Goal: Task Accomplishment & Management: Use online tool/utility

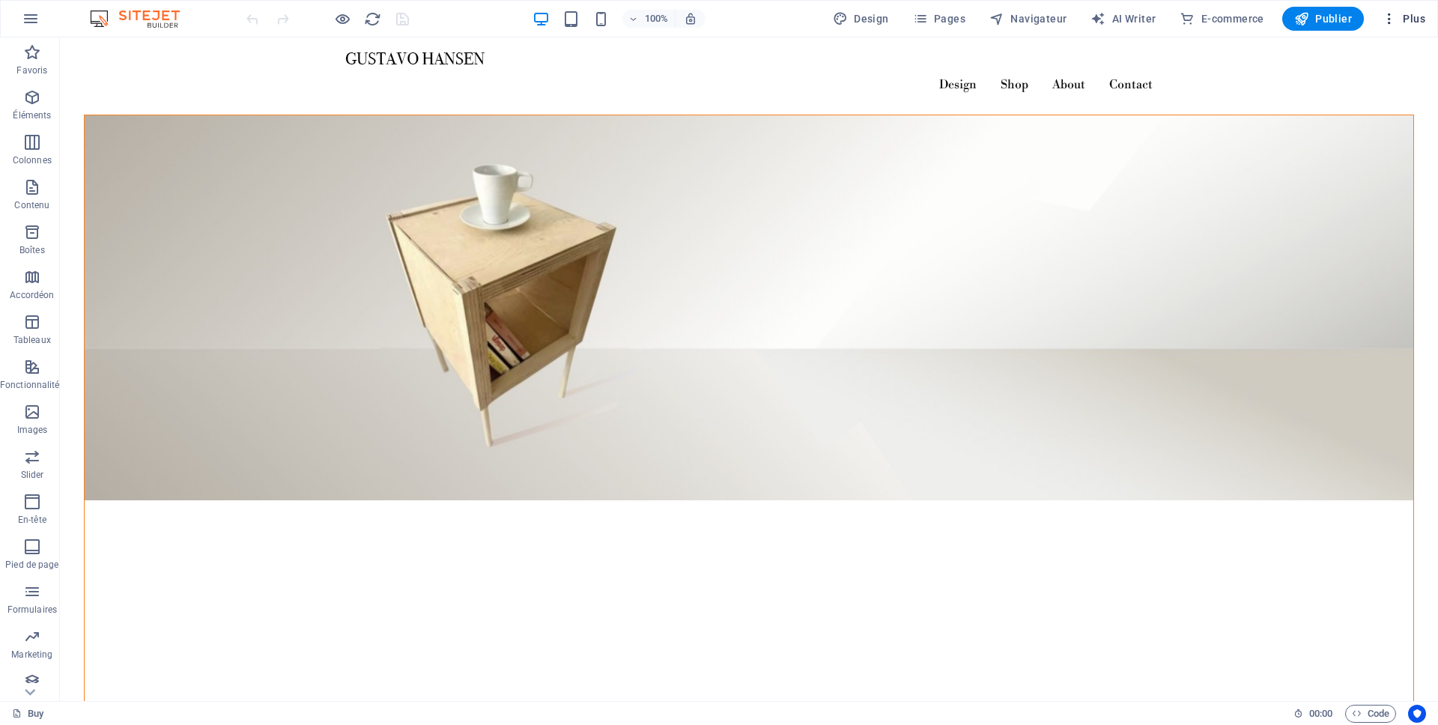
click at [1389, 24] on icon "button" at bounding box center [1389, 18] width 15 height 15
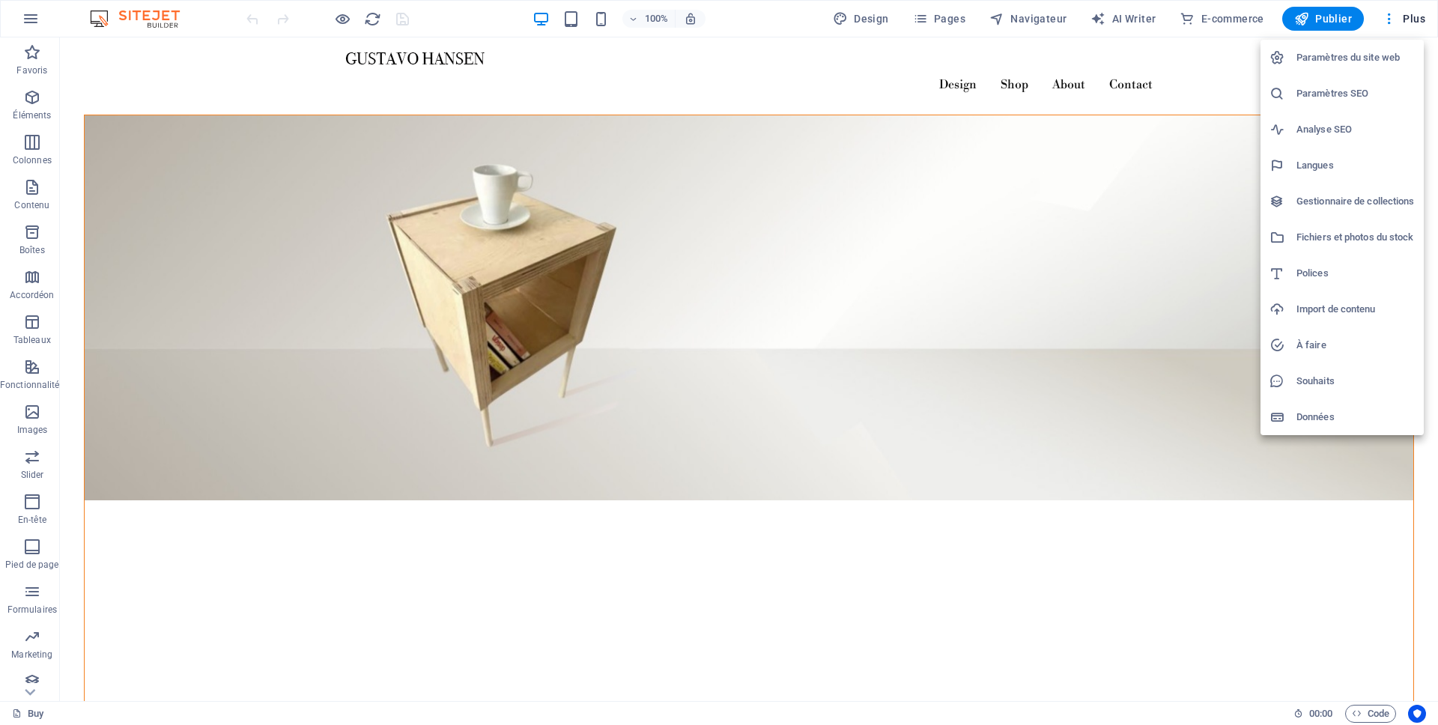
click at [1375, 201] on h6 "Gestionnaire de collections" at bounding box center [1355, 201] width 118 height 18
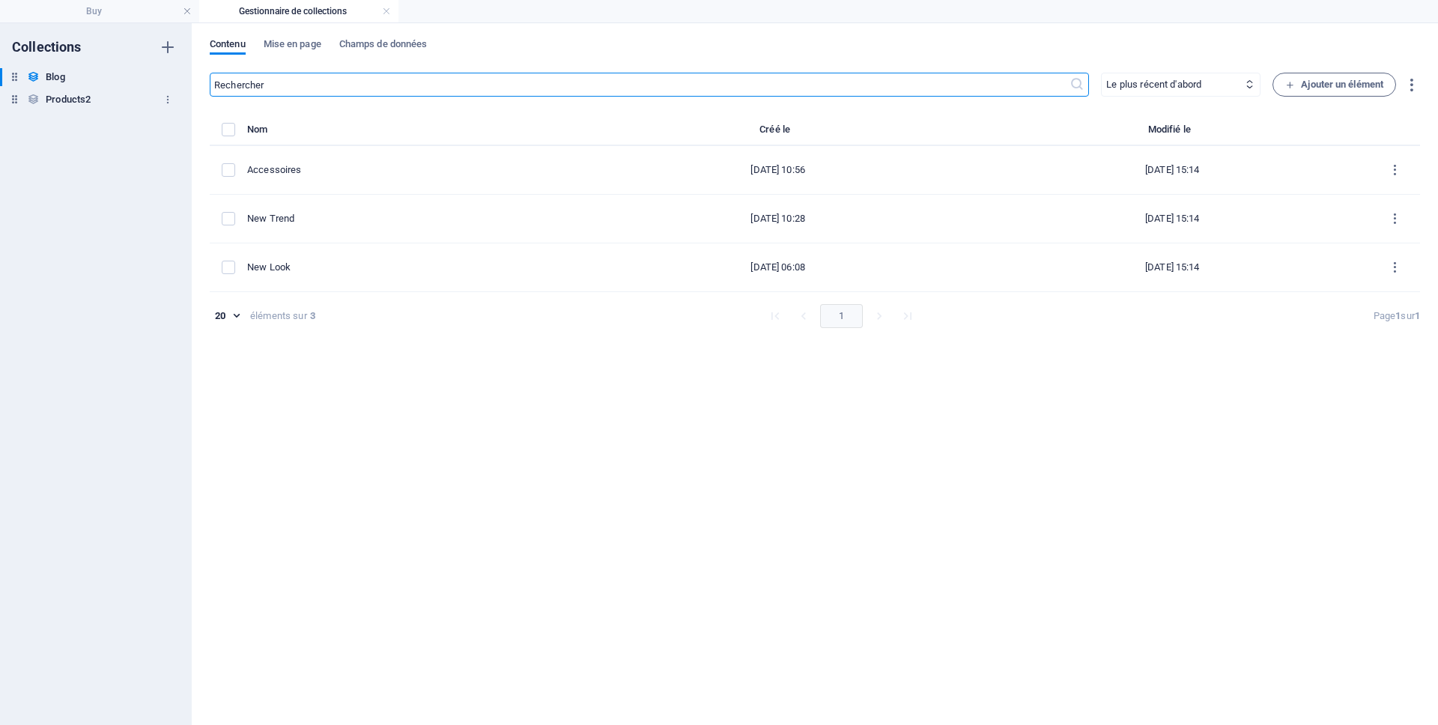
click at [69, 102] on h6 "Products2" at bounding box center [68, 100] width 45 height 18
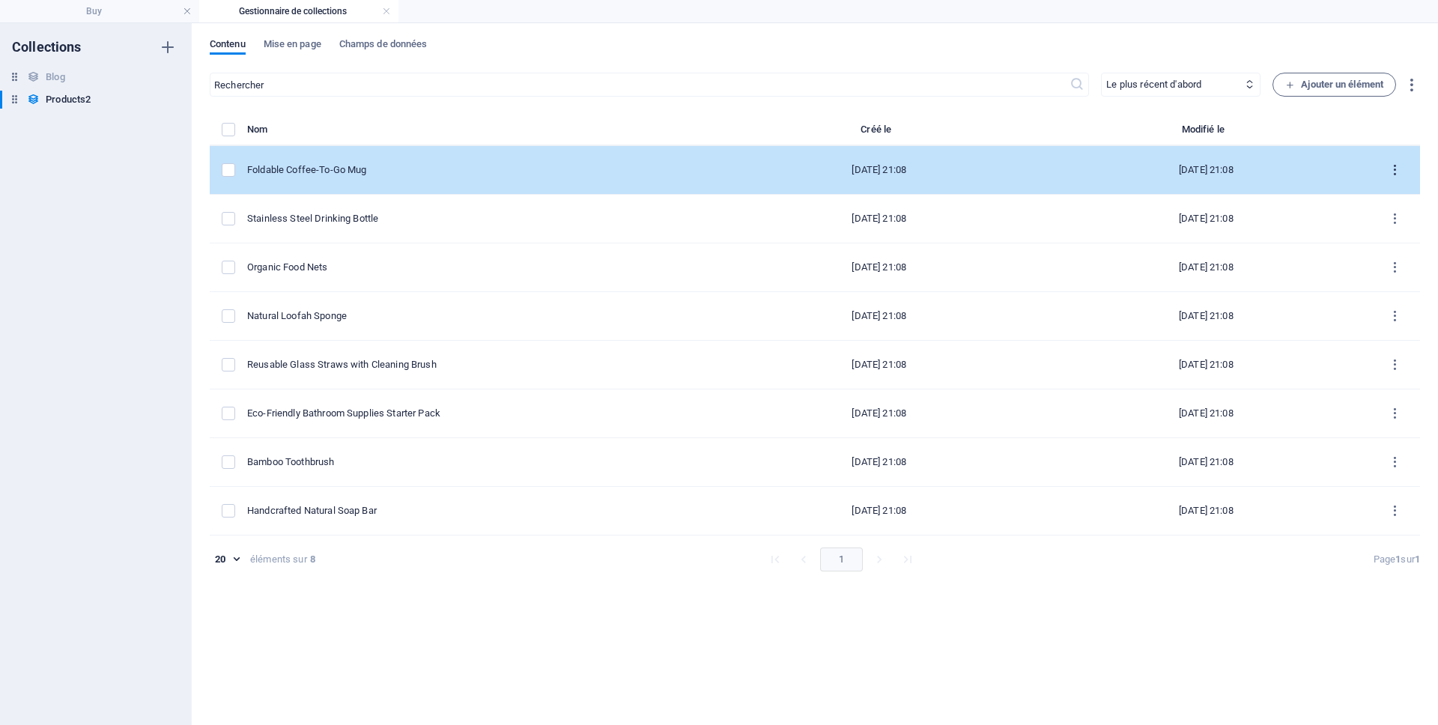
click at [1400, 171] on icon "items list" at bounding box center [1395, 170] width 14 height 14
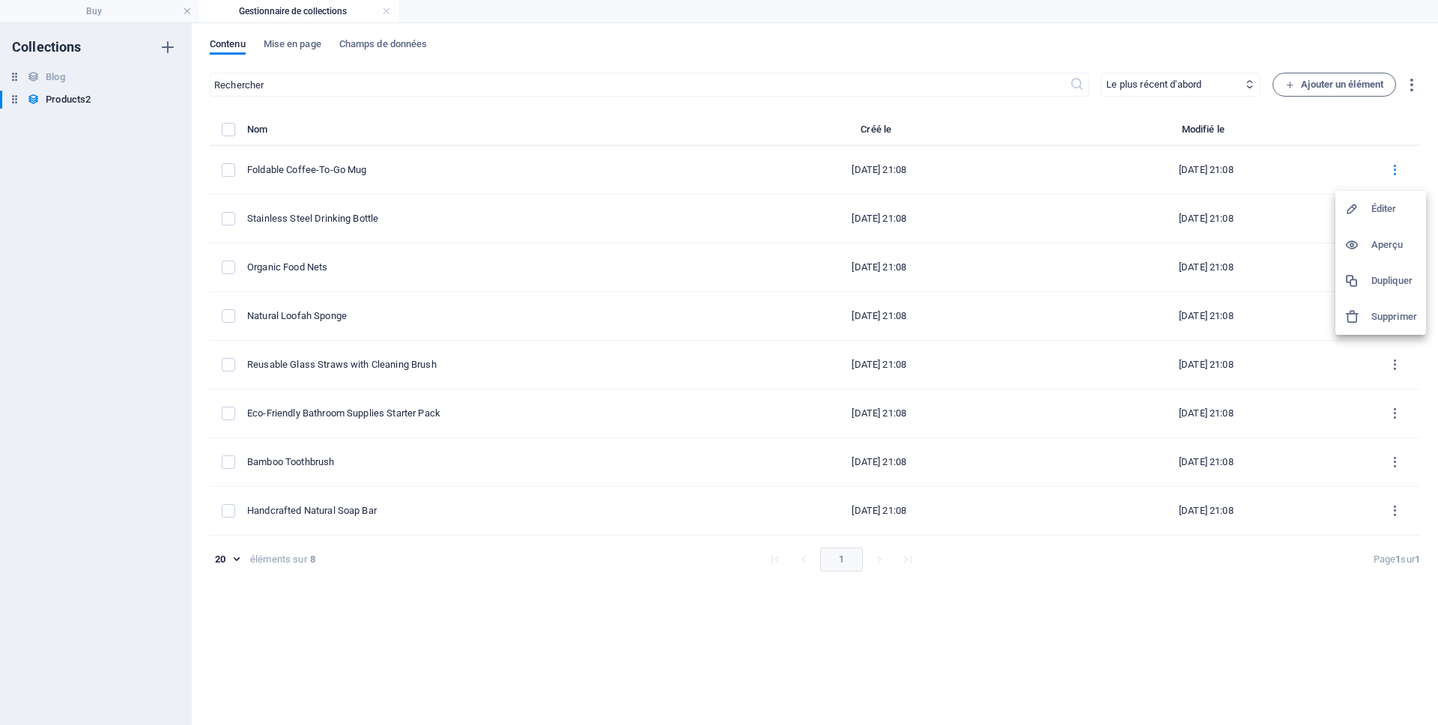
click at [1389, 206] on h6 "Éditer" at bounding box center [1394, 209] width 46 height 18
select select "Out of stock"
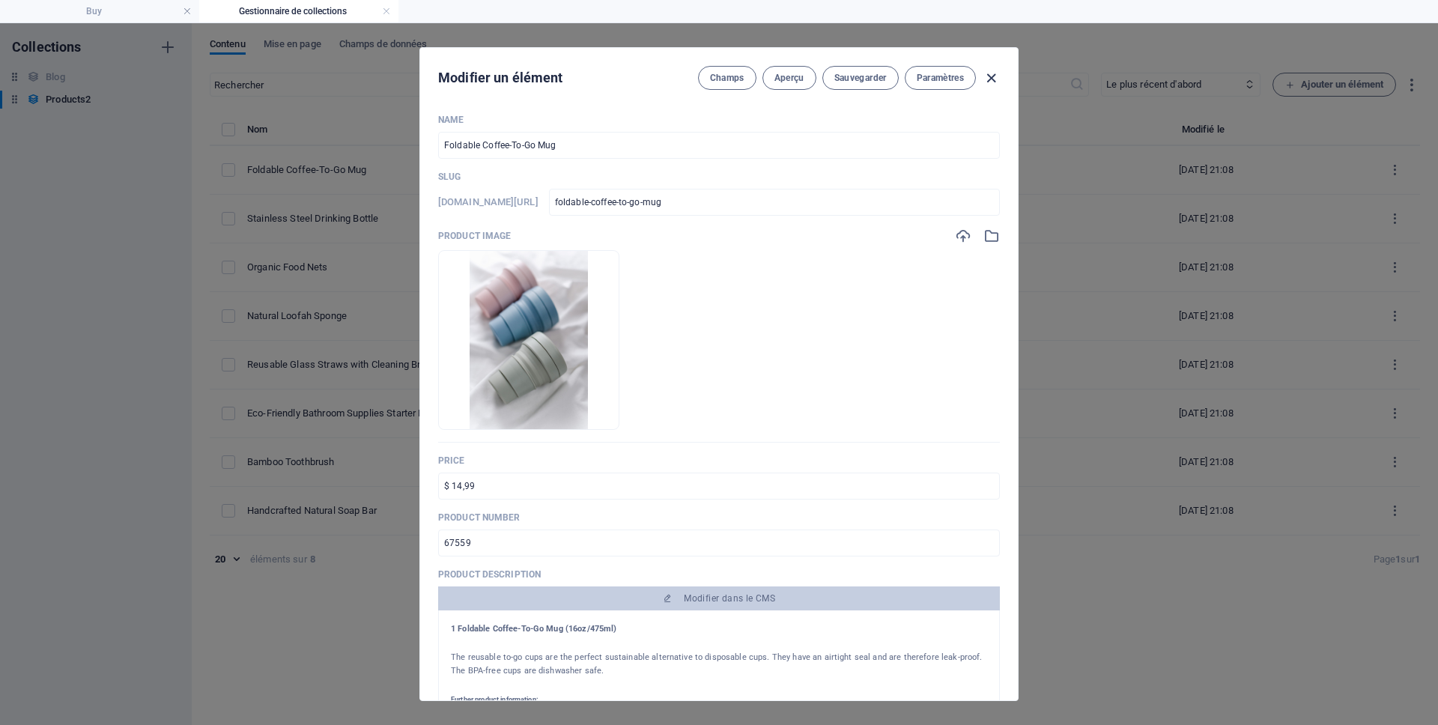
click at [990, 78] on icon "button" at bounding box center [990, 78] width 17 height 17
type input "foldable-coffee-to-go-mug"
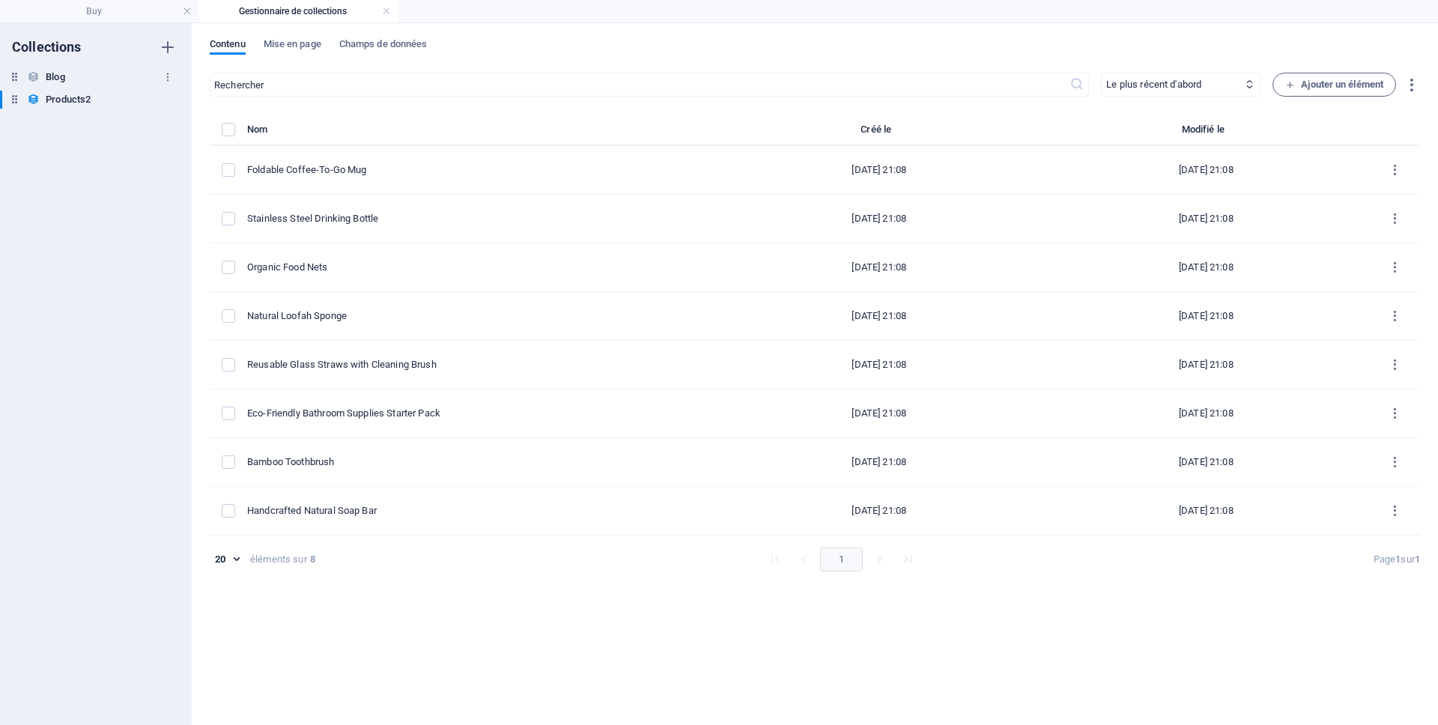
click at [56, 75] on h6 "Blog" at bounding box center [55, 77] width 19 height 18
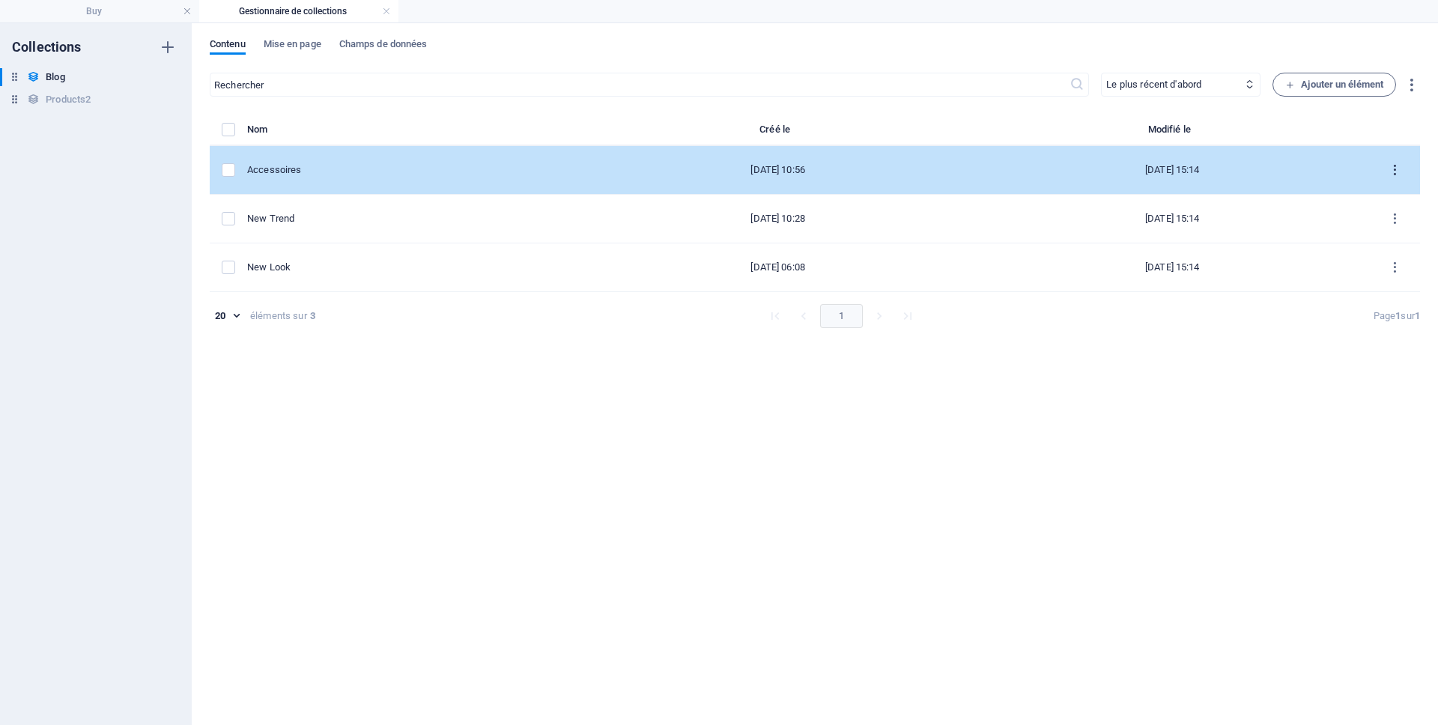
click at [1396, 172] on icon "items list" at bounding box center [1395, 170] width 14 height 14
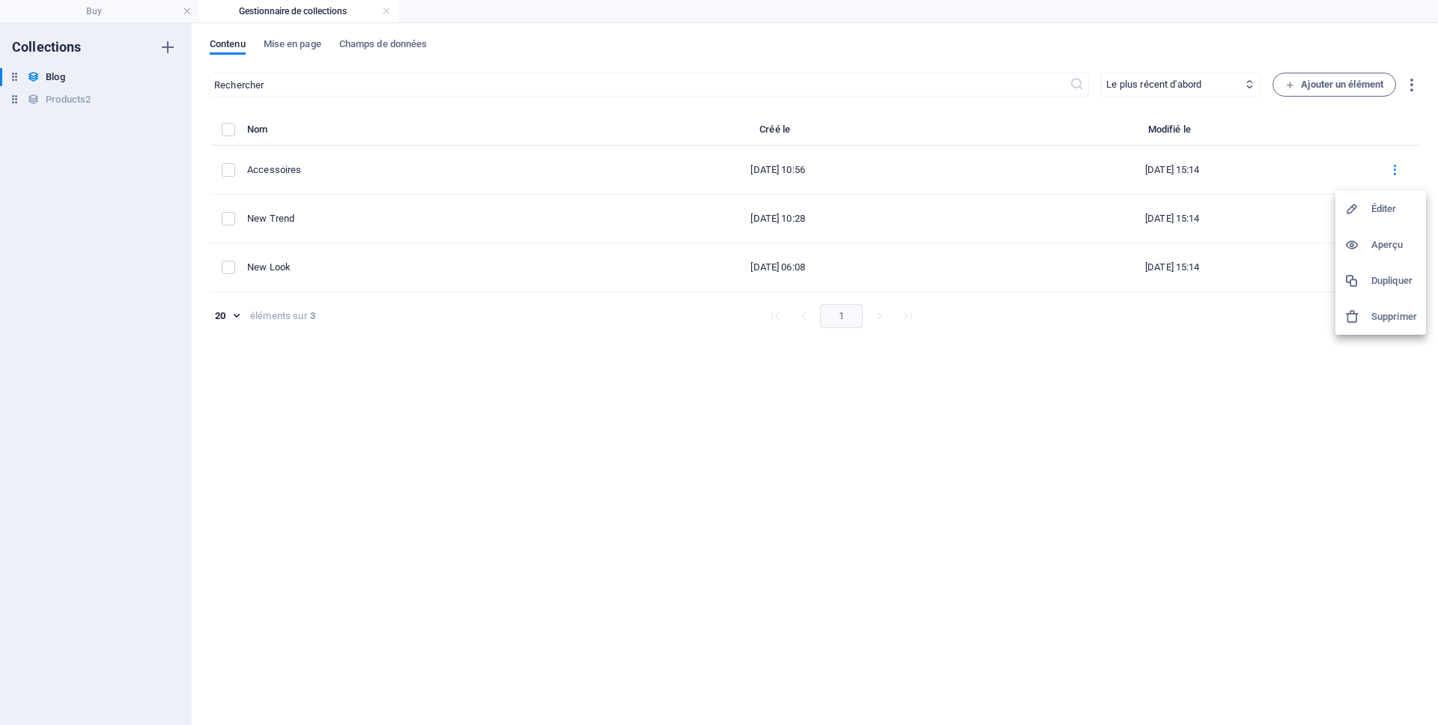
click at [1388, 205] on h6 "Éditer" at bounding box center [1394, 209] width 46 height 18
select select "Lifestyle"
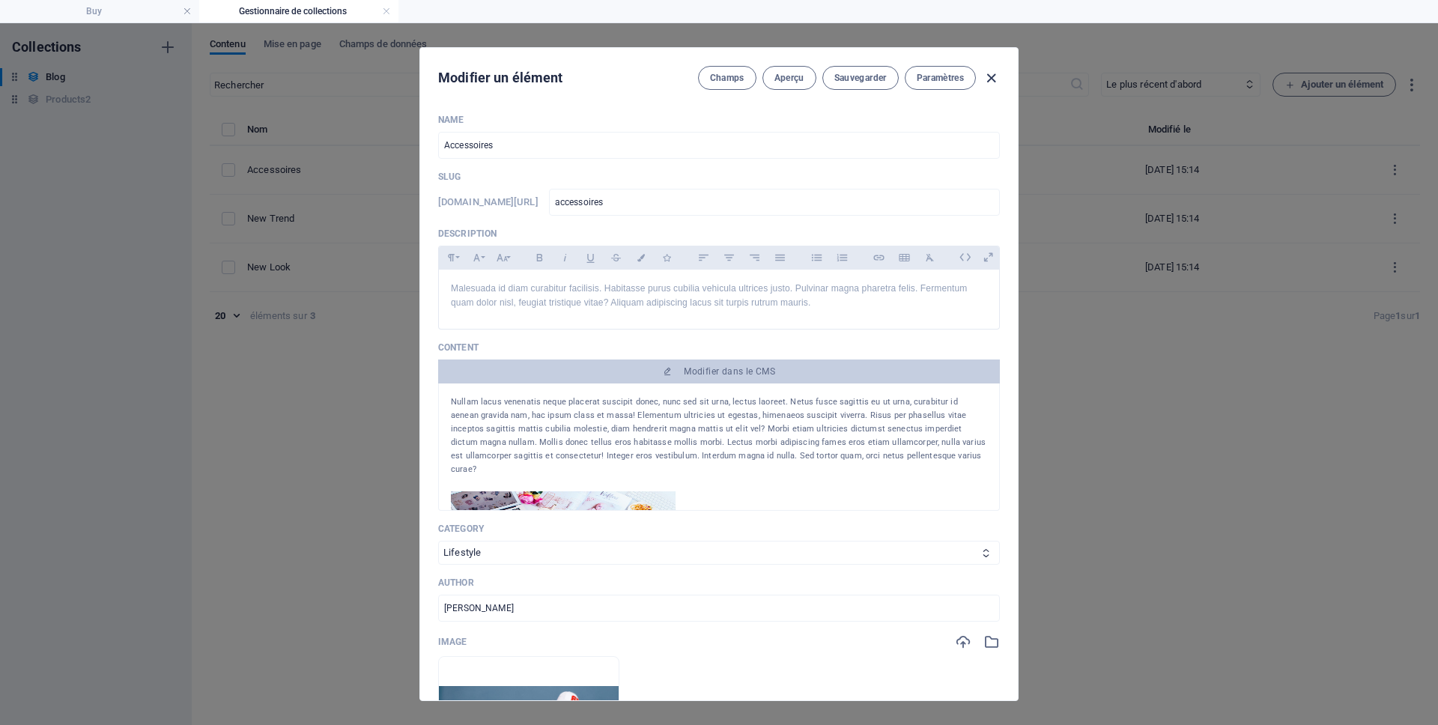
click at [994, 78] on icon "button" at bounding box center [990, 78] width 17 height 17
type input "[DATE]"
type input "accessoires"
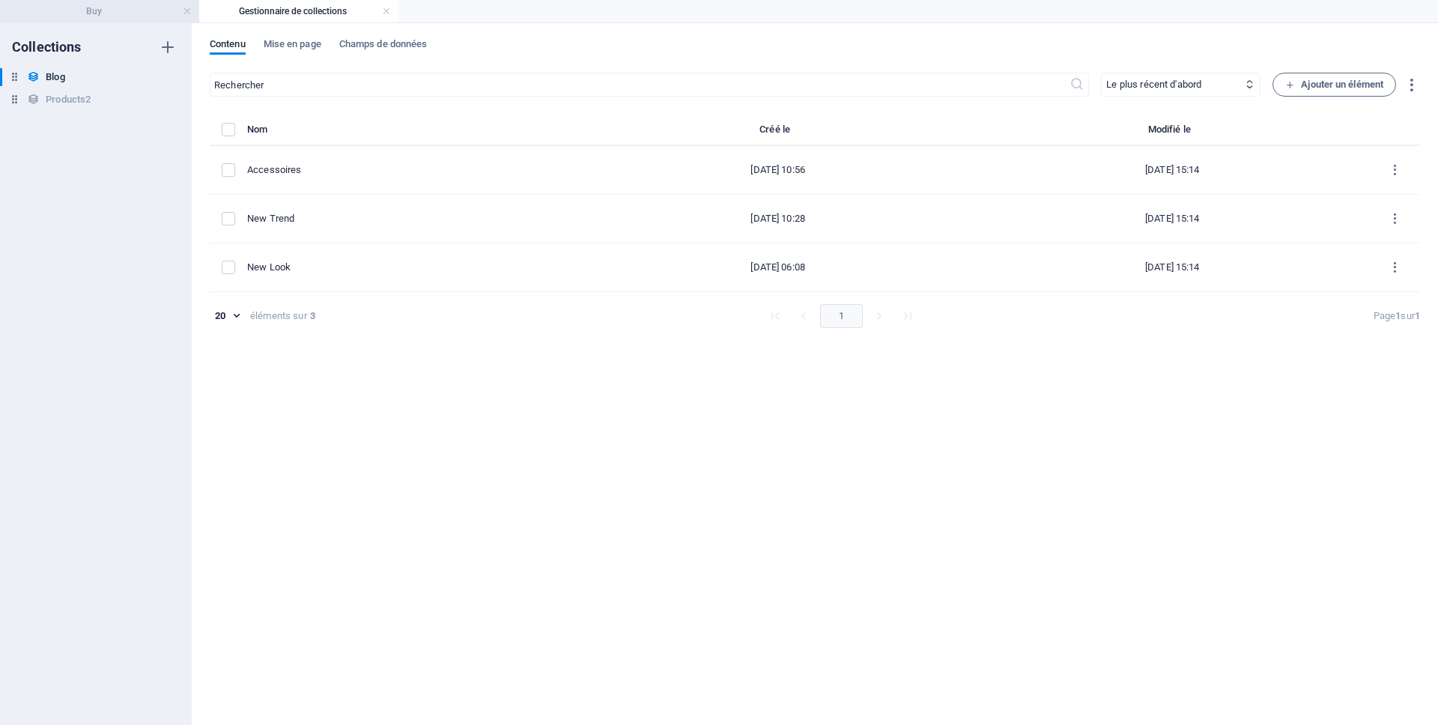
click at [75, 13] on h4 "Buy" at bounding box center [99, 11] width 199 height 16
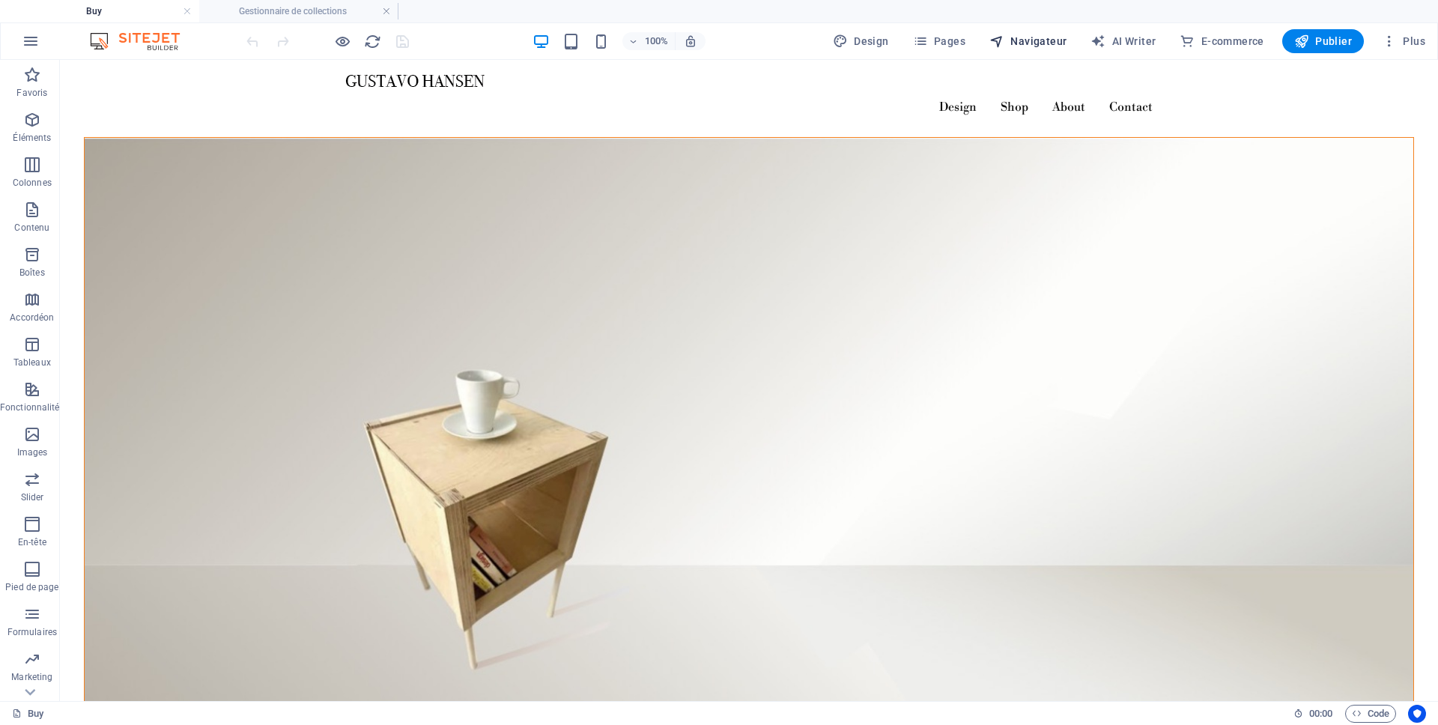
click at [1042, 45] on span "Navigateur" at bounding box center [1027, 41] width 77 height 15
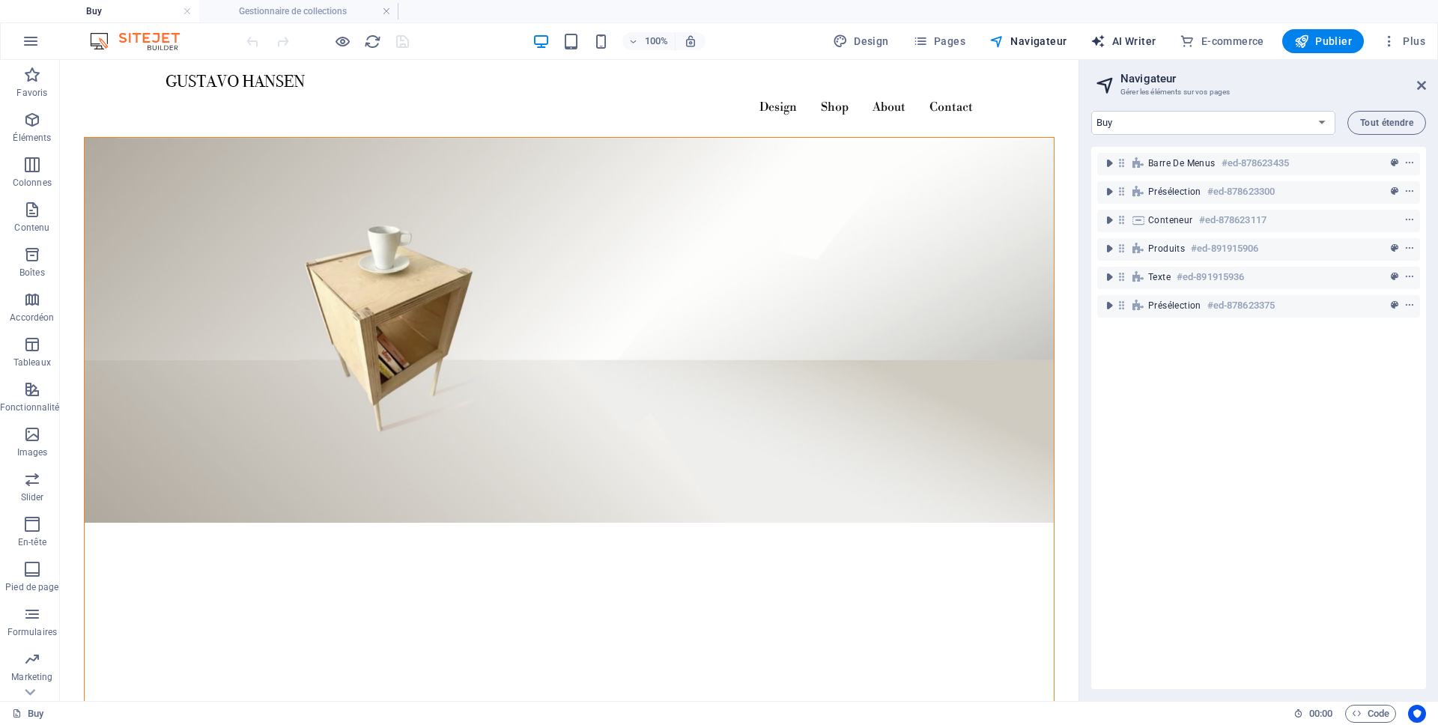
click at [1138, 42] on span "AI Writer" at bounding box center [1122, 41] width 65 height 15
select select "English"
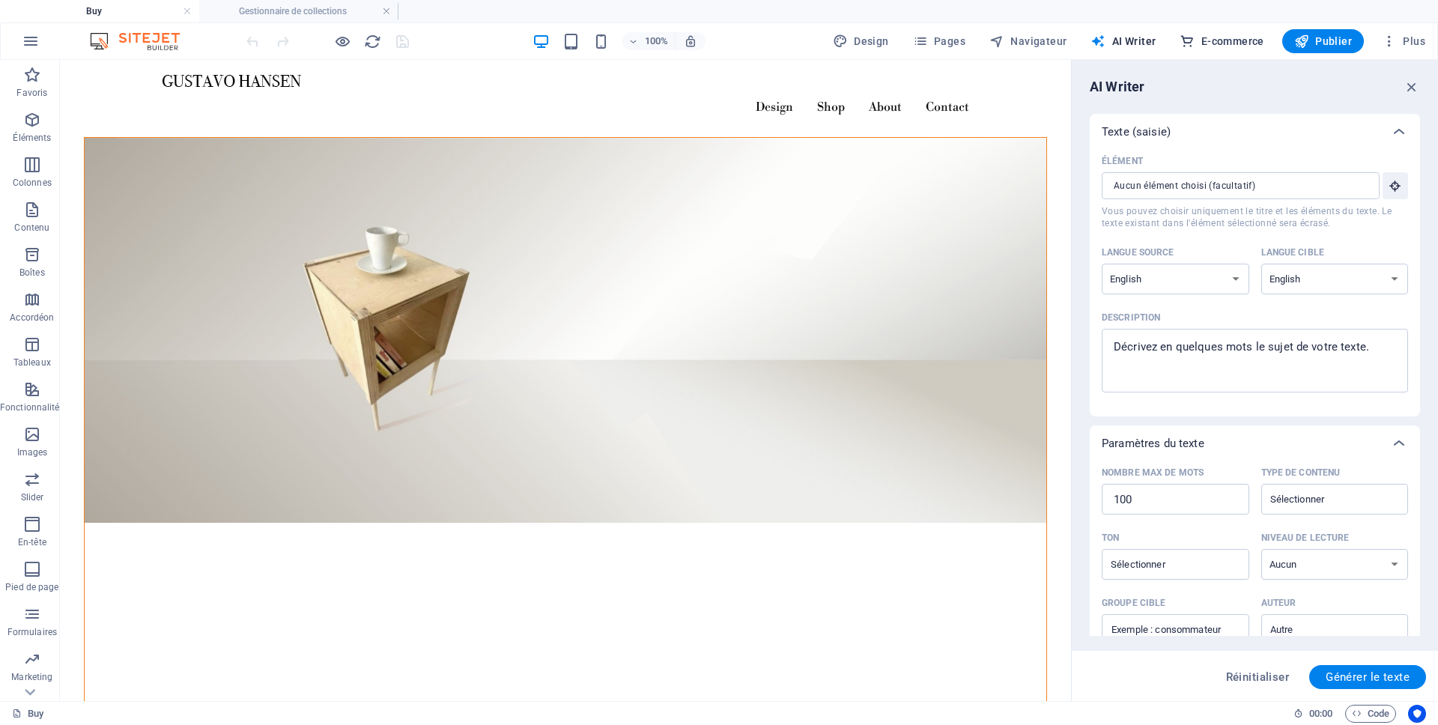
click at [1218, 44] on span "E-commerce" at bounding box center [1221, 41] width 84 height 15
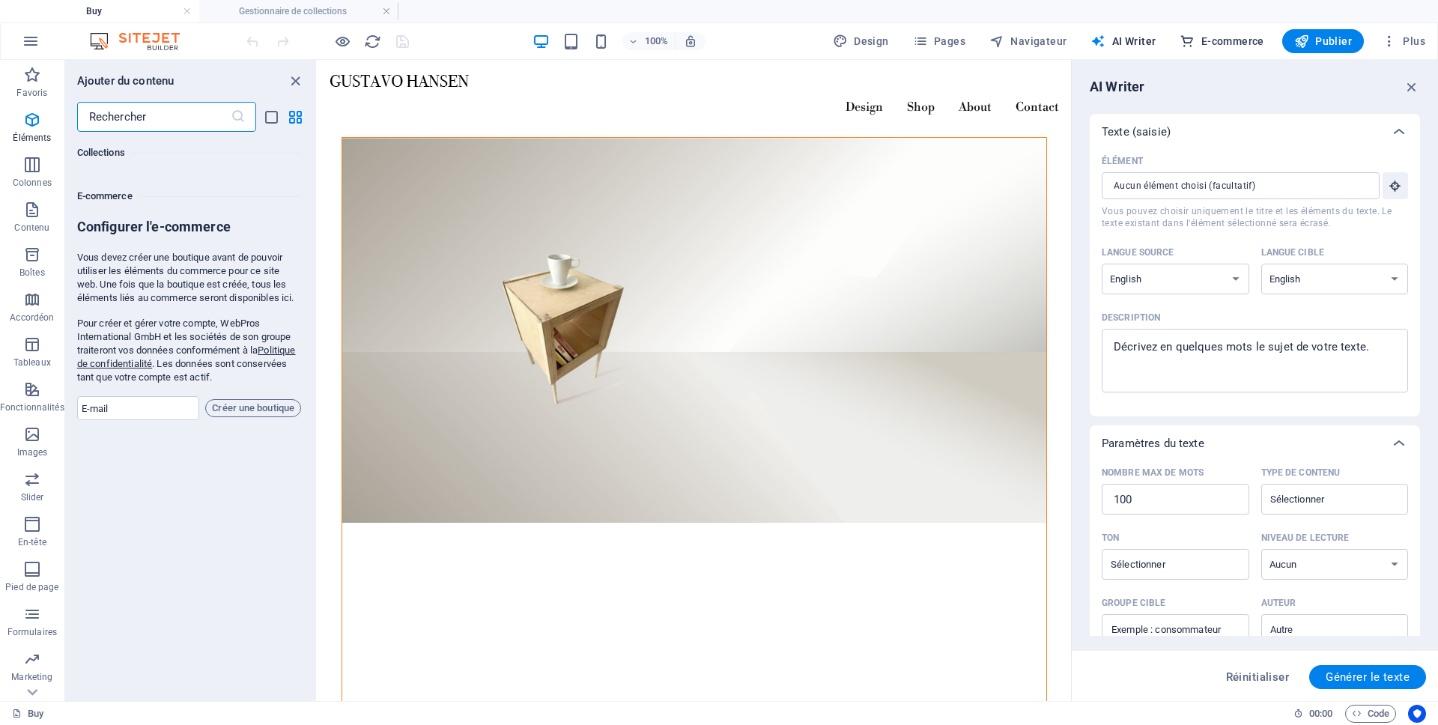
scroll to position [14430, 0]
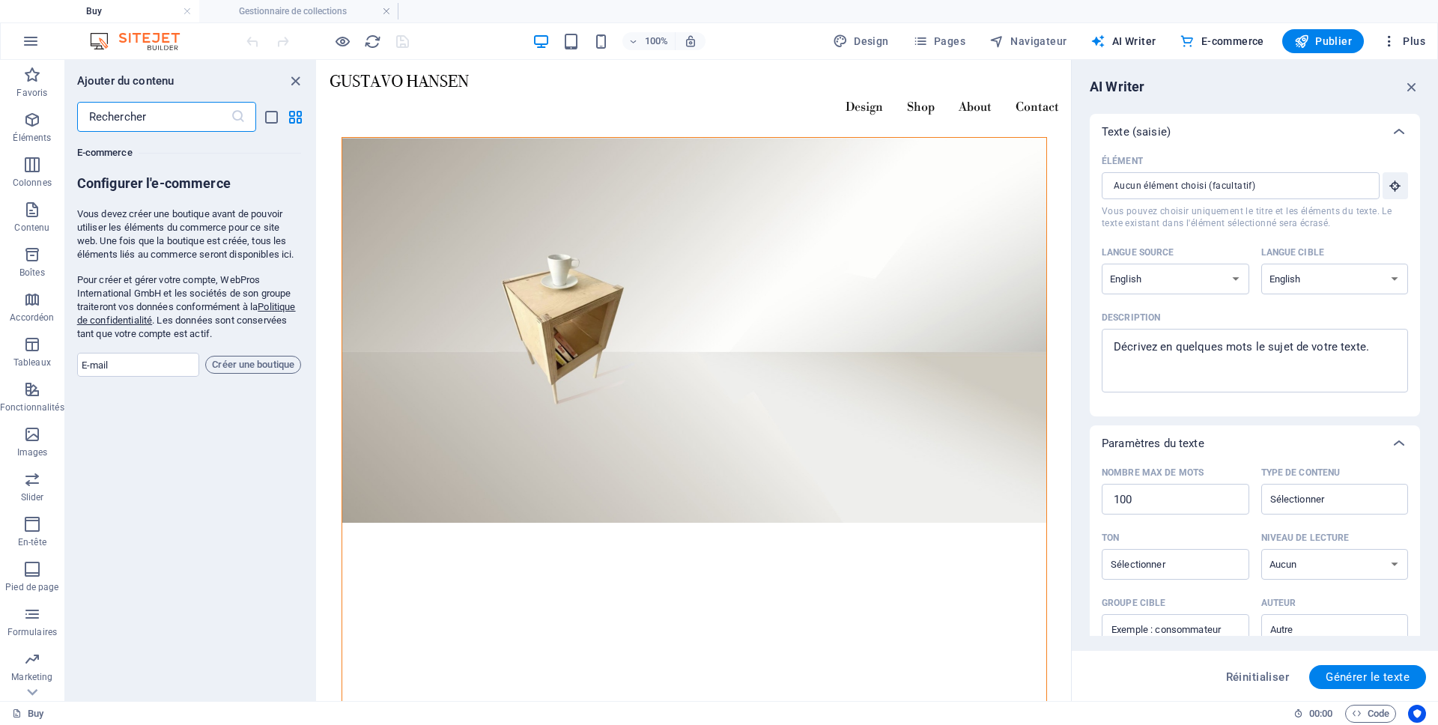
click at [1408, 43] on span "Plus" at bounding box center [1403, 41] width 43 height 15
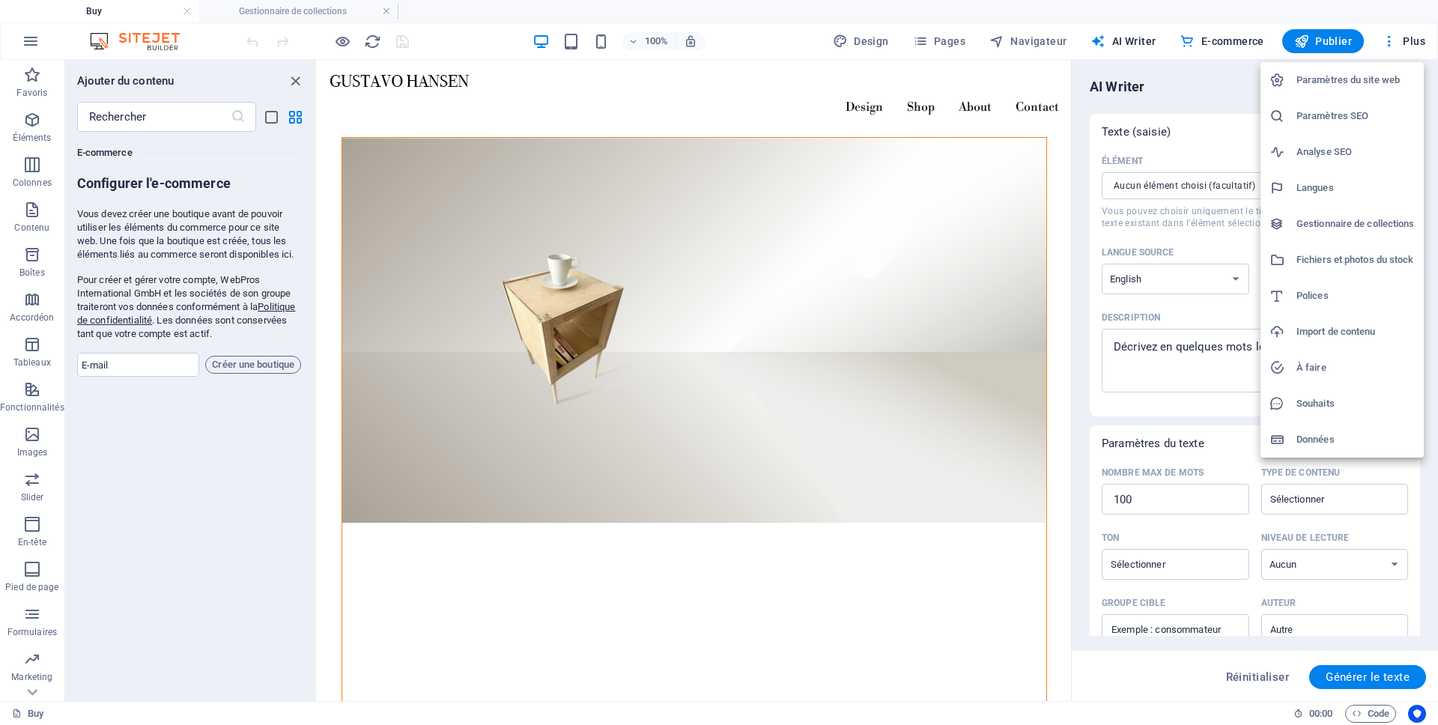
click at [1387, 41] on div at bounding box center [719, 362] width 1438 height 725
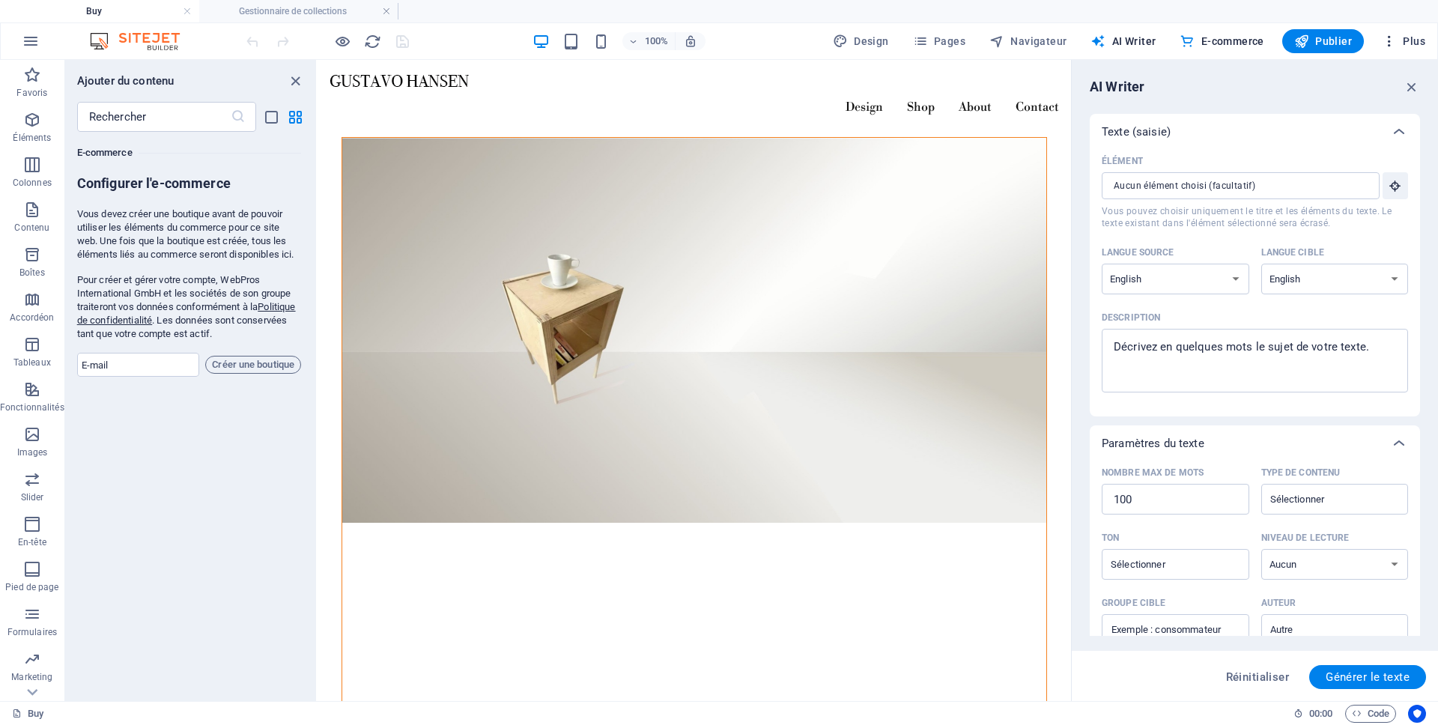
click at [1400, 41] on span "Plus" at bounding box center [1403, 41] width 43 height 15
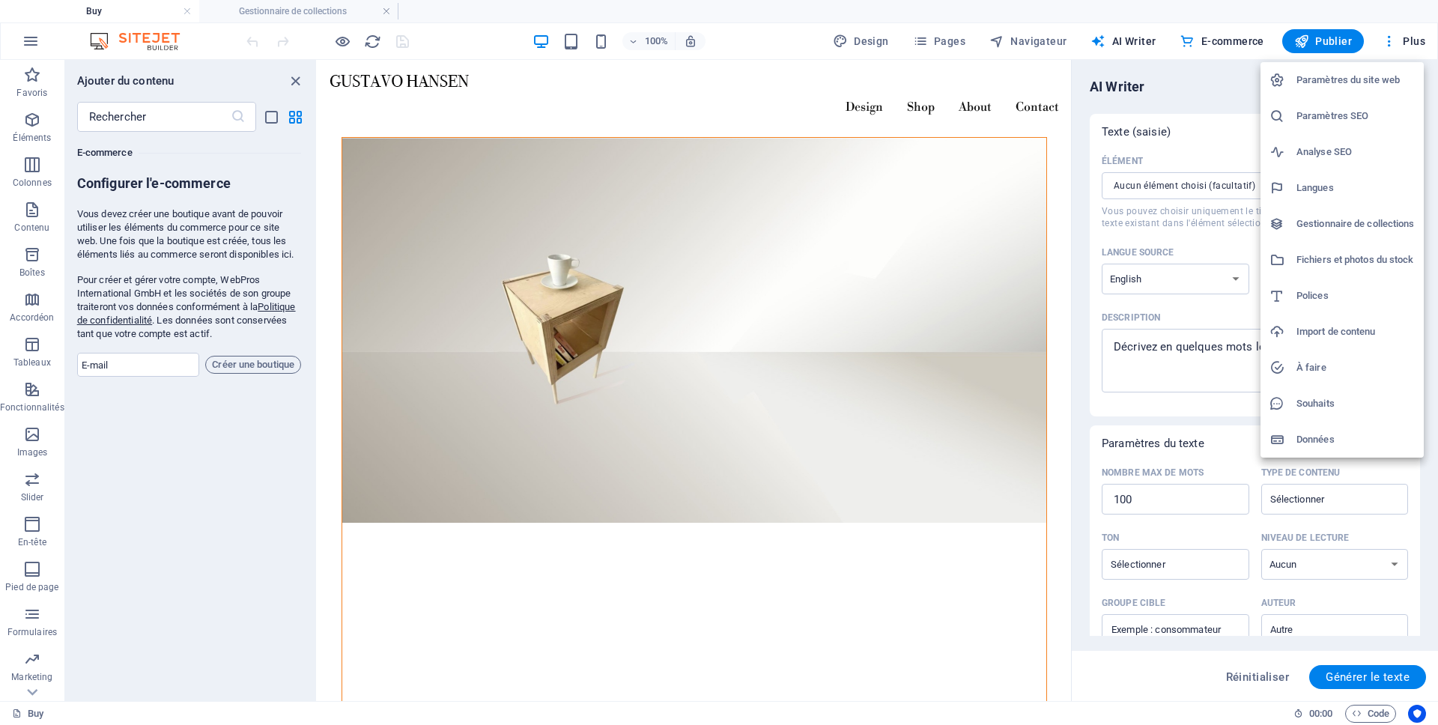
click at [1361, 258] on h6 "Fichiers et photos du stock" at bounding box center [1355, 260] width 118 height 18
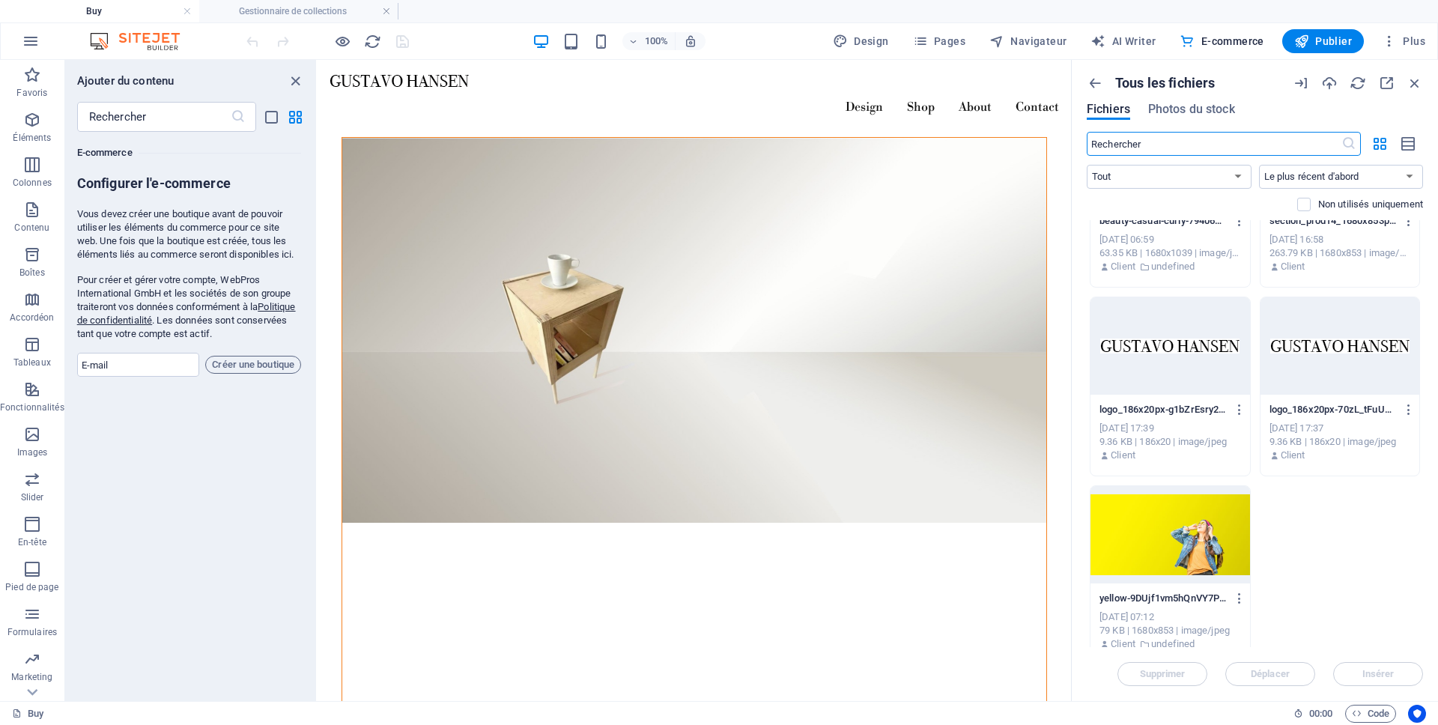
scroll to position [2395, 0]
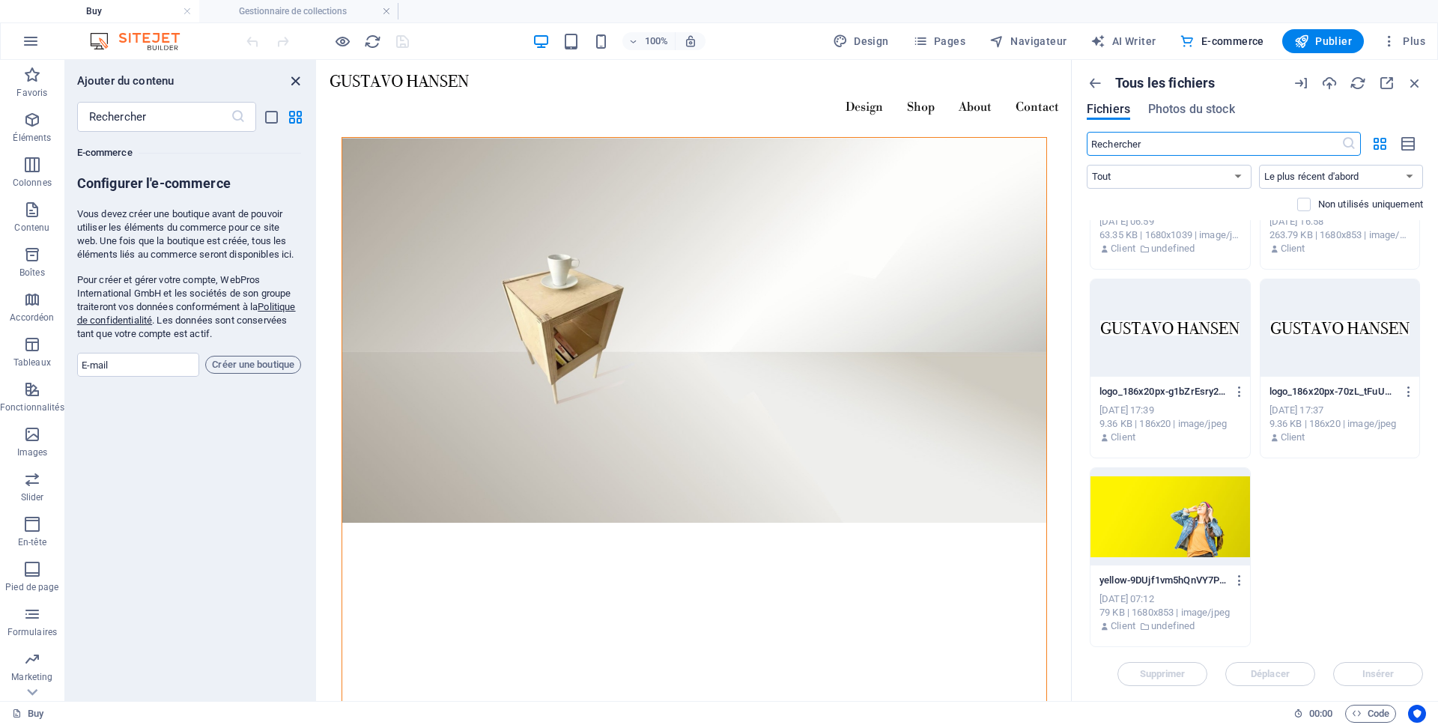
click at [292, 82] on icon "close panel" at bounding box center [295, 81] width 17 height 17
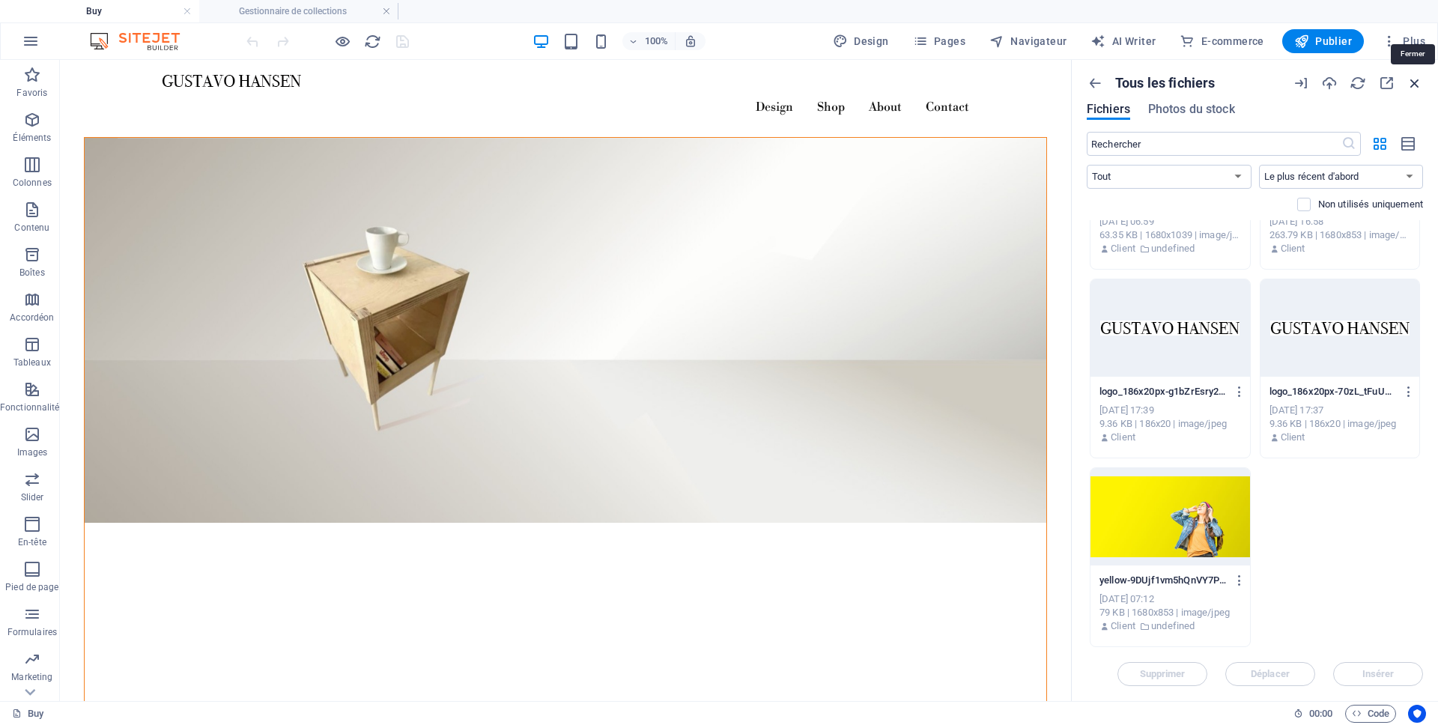
click at [1420, 86] on icon "button" at bounding box center [1414, 83] width 16 height 16
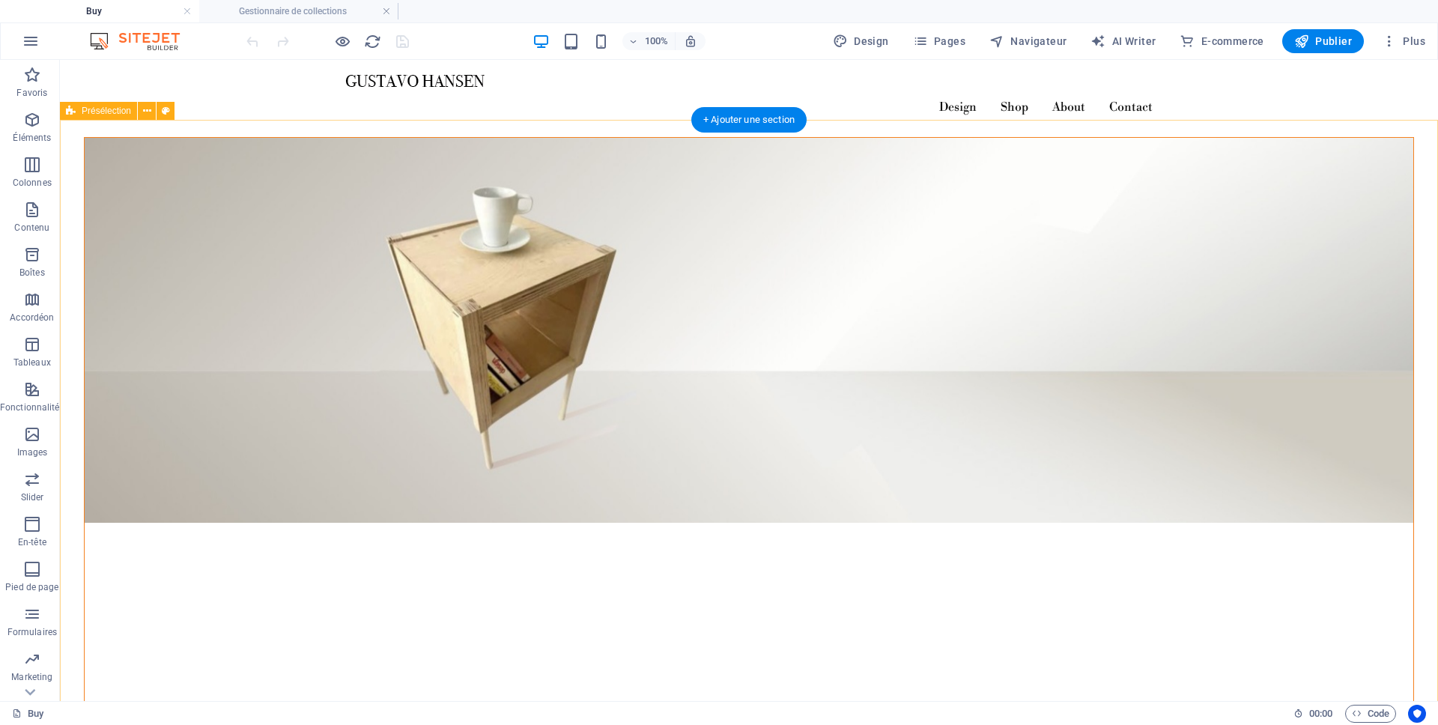
click at [101, 11] on h4 "Buy" at bounding box center [99, 11] width 199 height 16
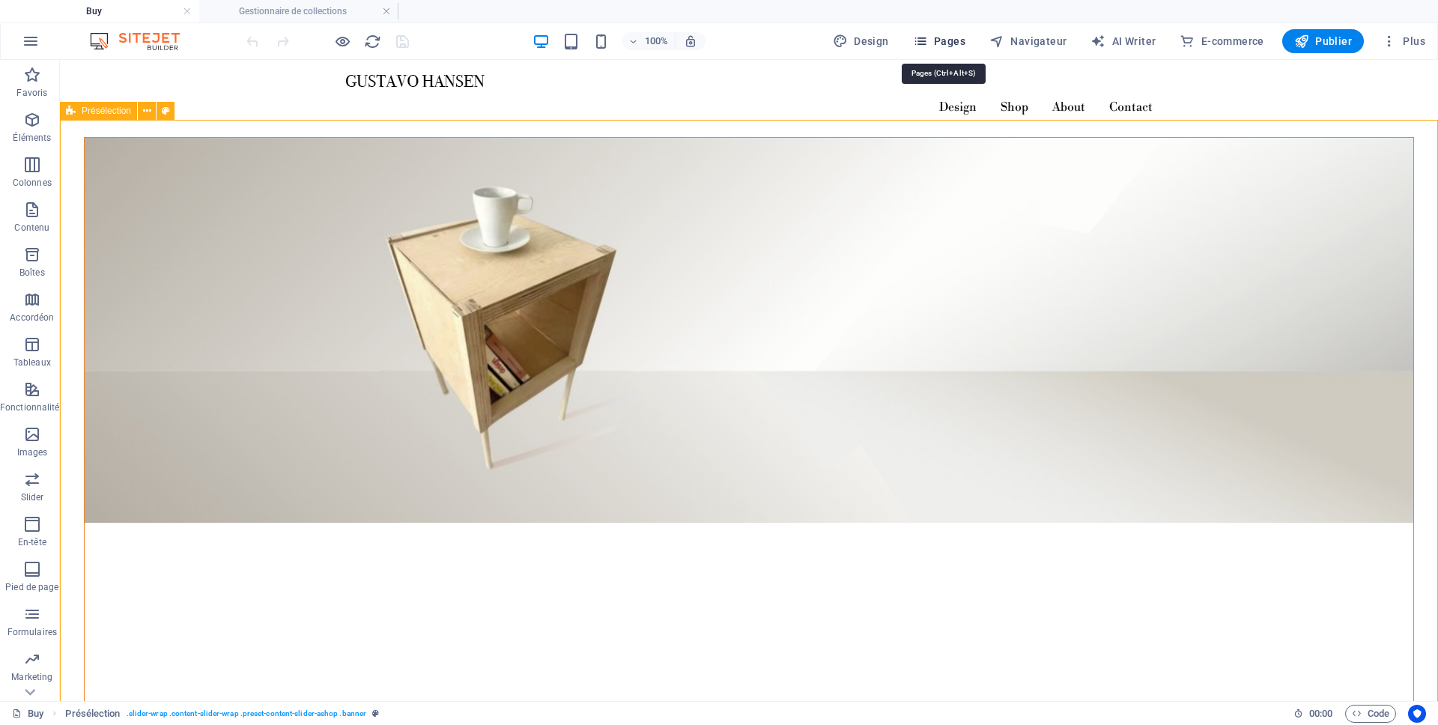
click at [958, 46] on span "Pages" at bounding box center [939, 41] width 52 height 15
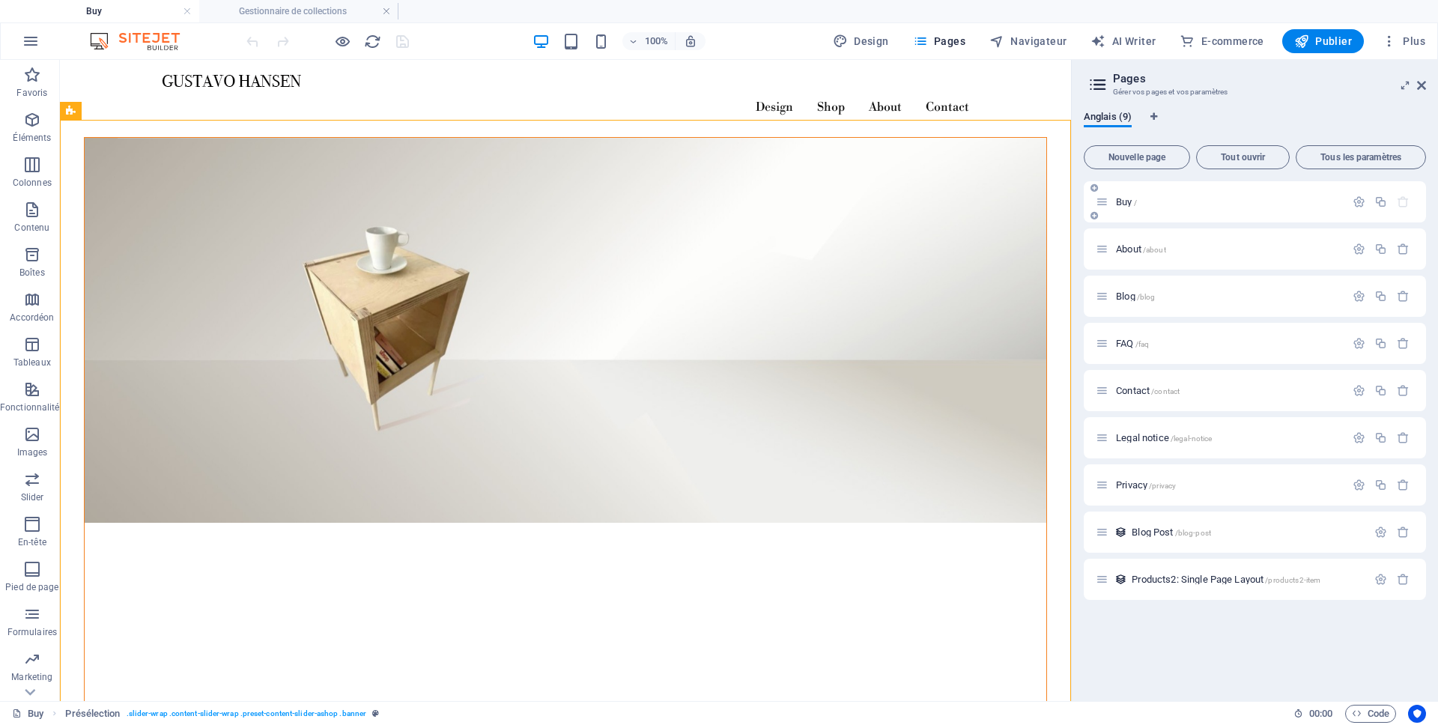
click at [1215, 203] on p "Buy /" at bounding box center [1228, 202] width 225 height 10
click at [1357, 204] on icon "button" at bounding box center [1358, 201] width 13 height 13
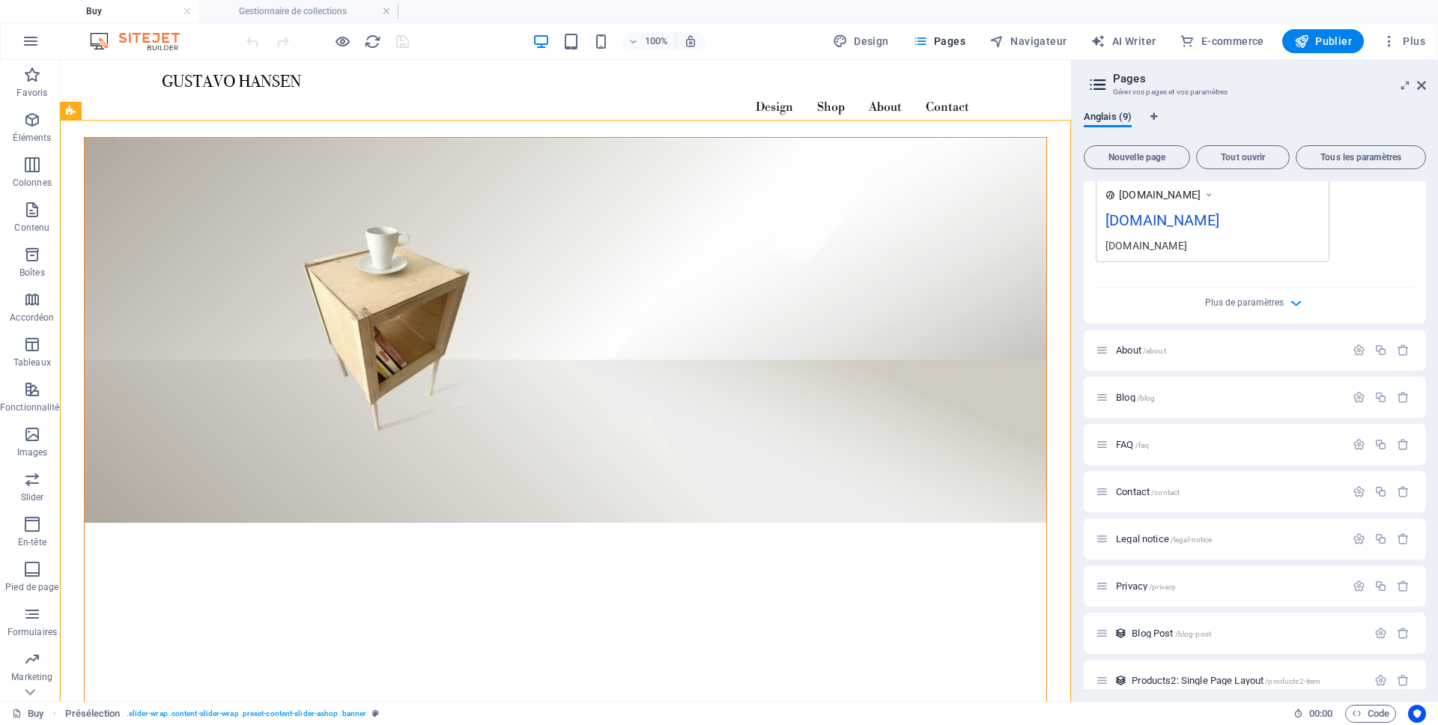
scroll to position [475, 0]
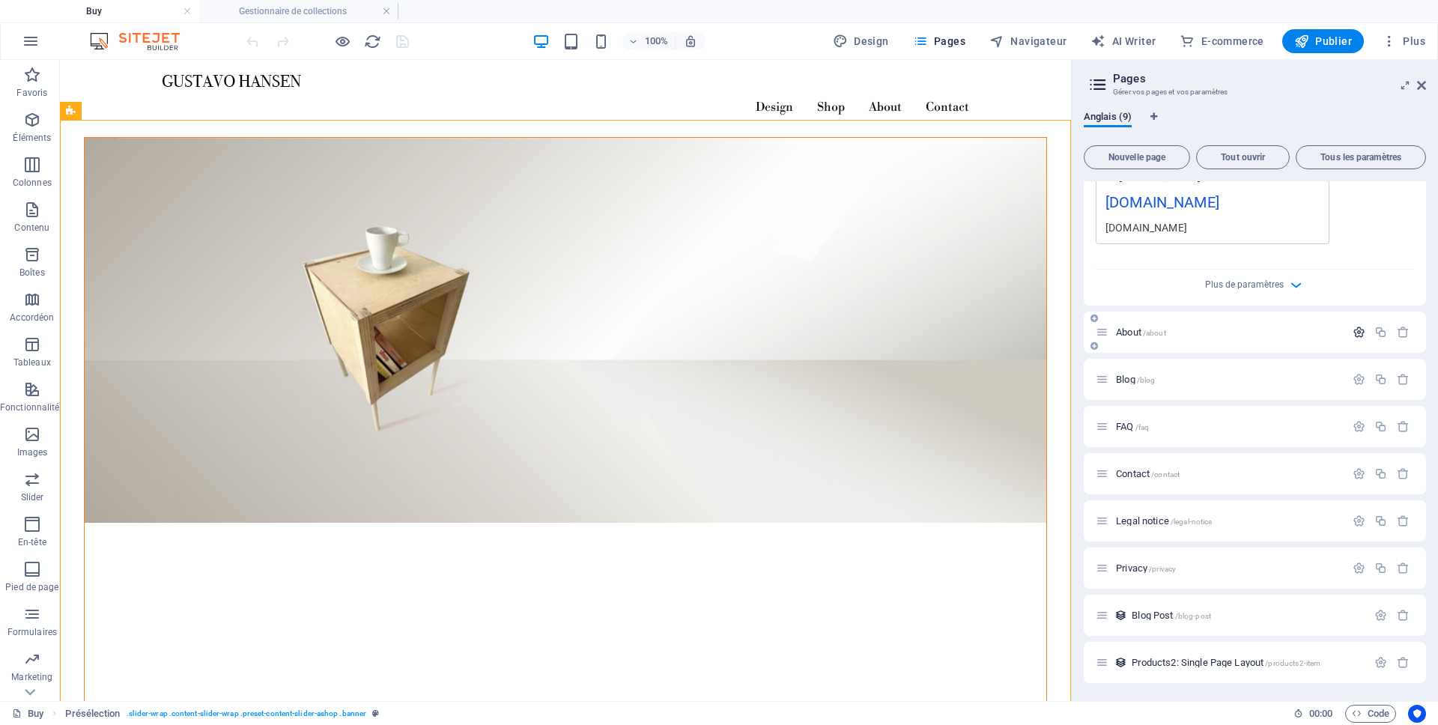
click at [1355, 332] on icon "button" at bounding box center [1358, 332] width 13 height 13
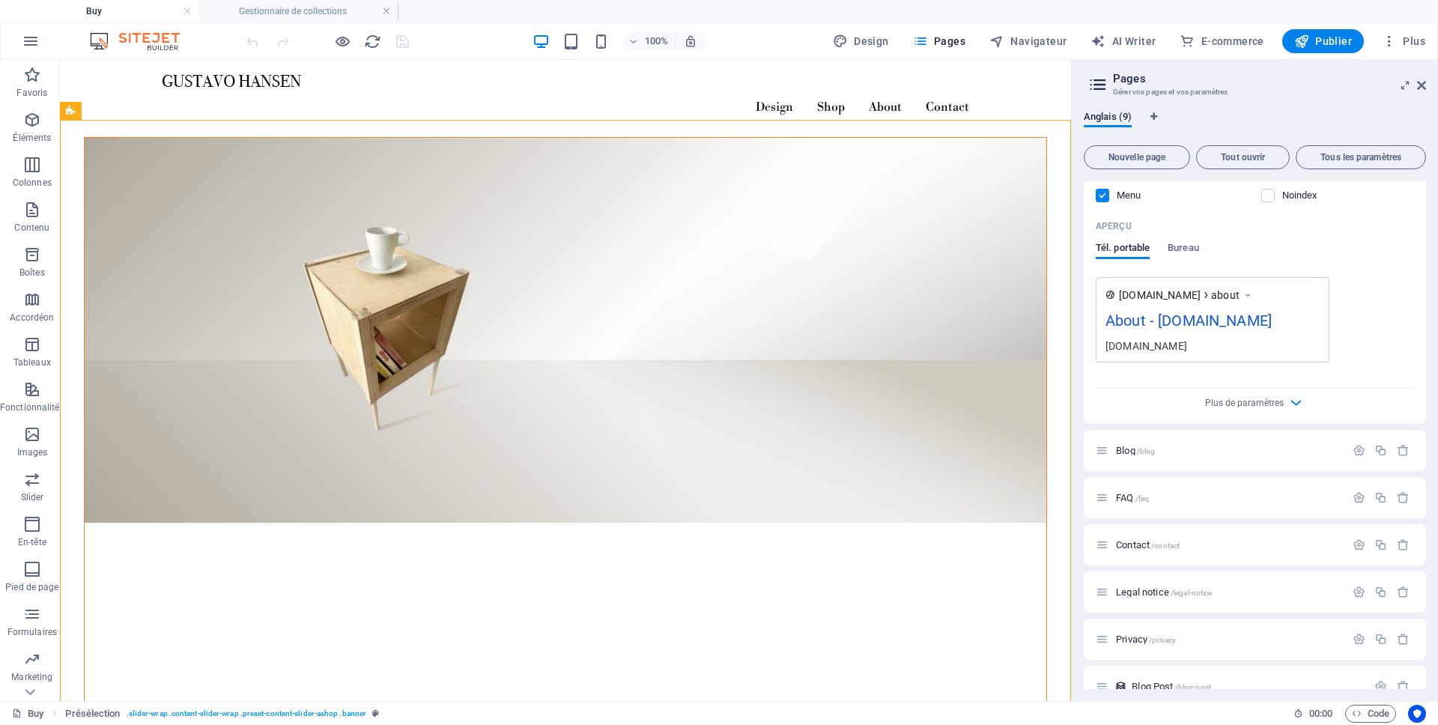
scroll to position [1033, 0]
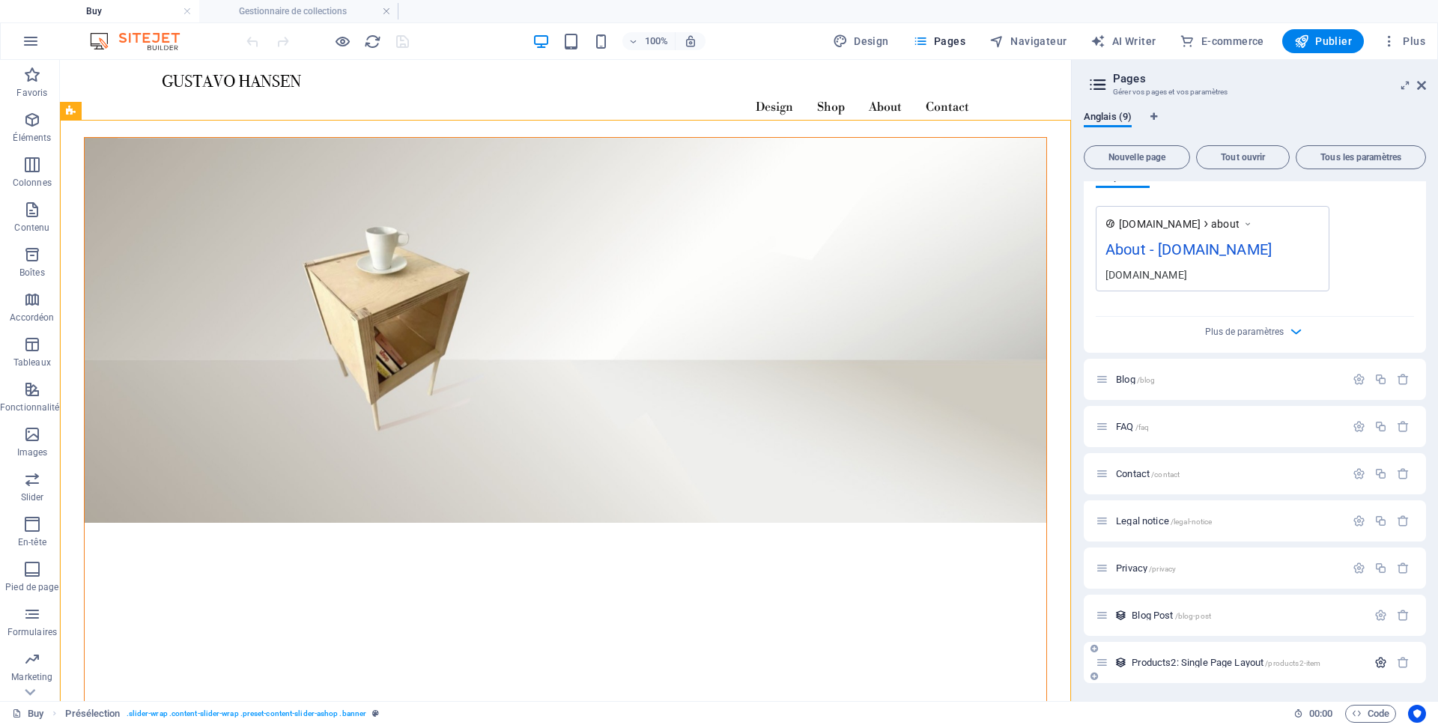
click at [1378, 663] on icon "button" at bounding box center [1380, 662] width 13 height 13
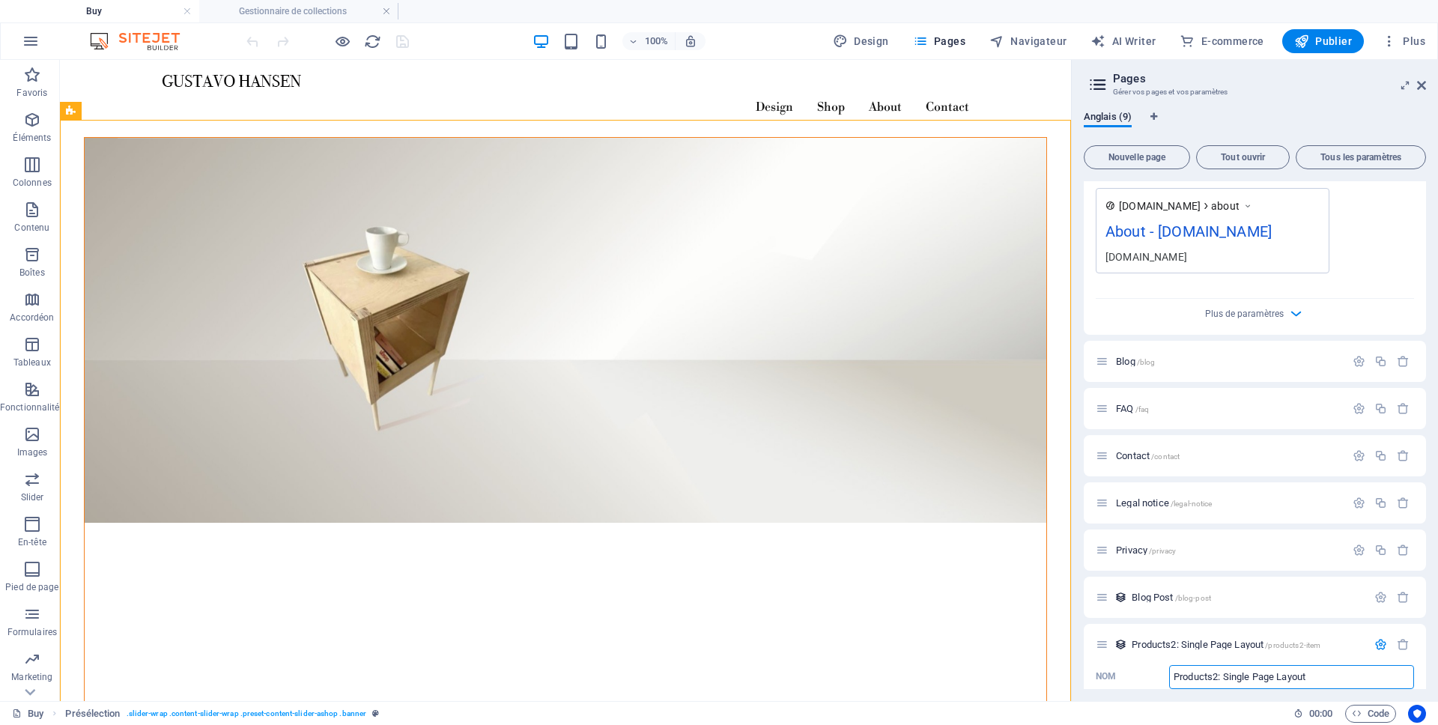
scroll to position [1135, 0]
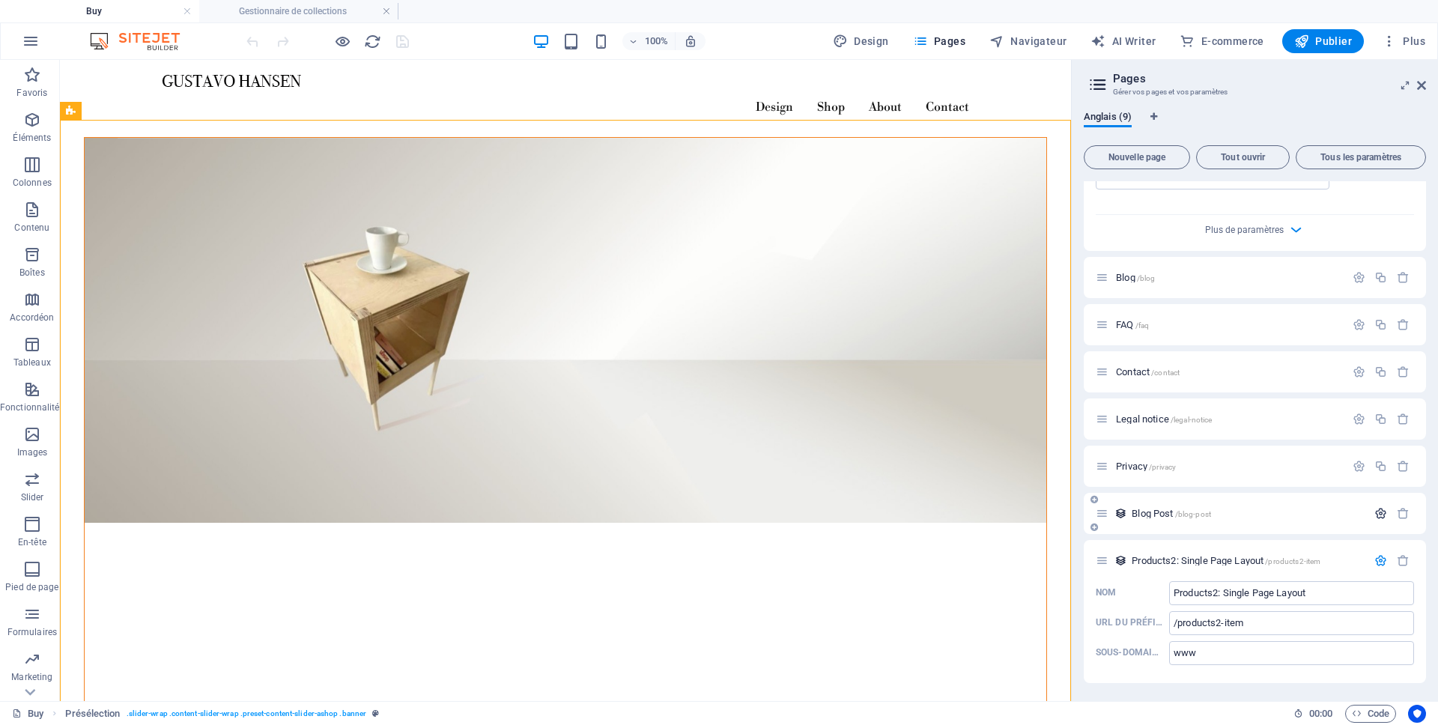
click at [1374, 514] on icon "button" at bounding box center [1380, 513] width 13 height 13
click at [1417, 85] on icon at bounding box center [1421, 85] width 9 height 12
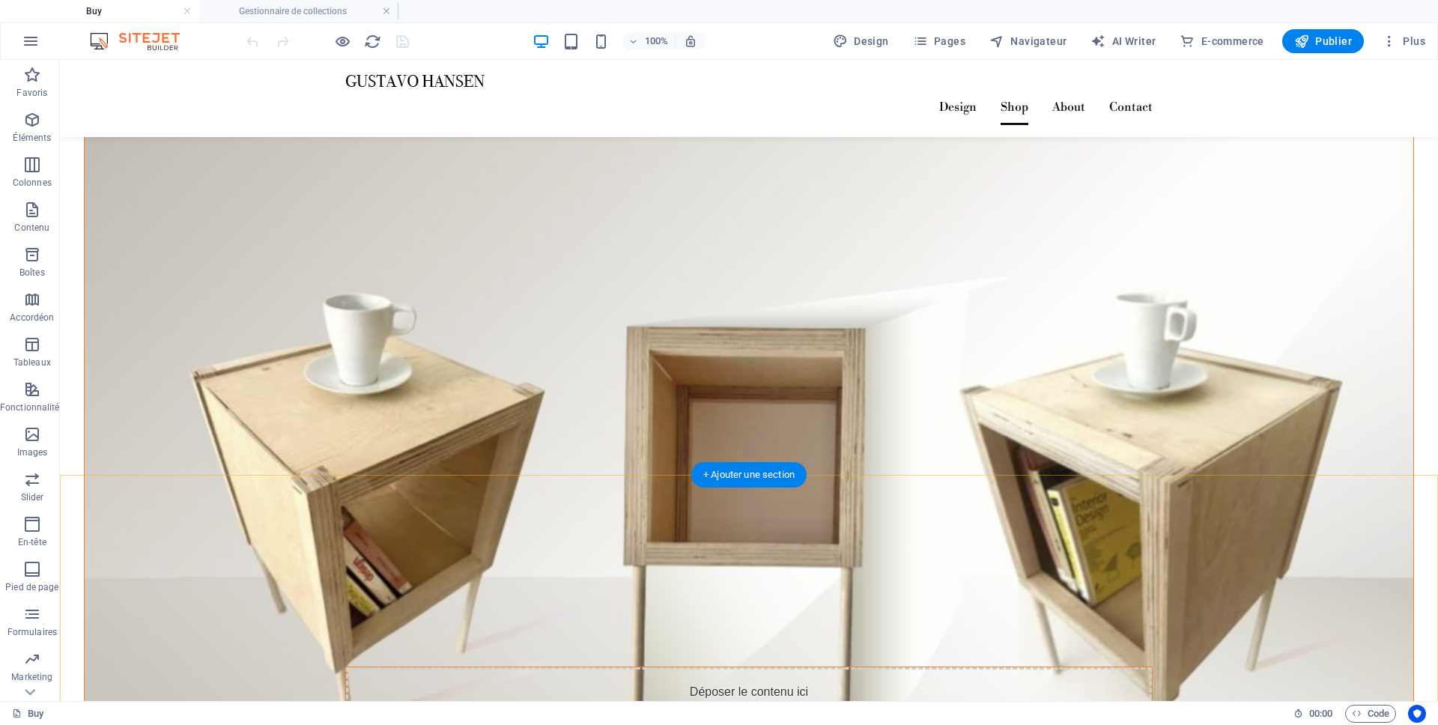
scroll to position [1913, 0]
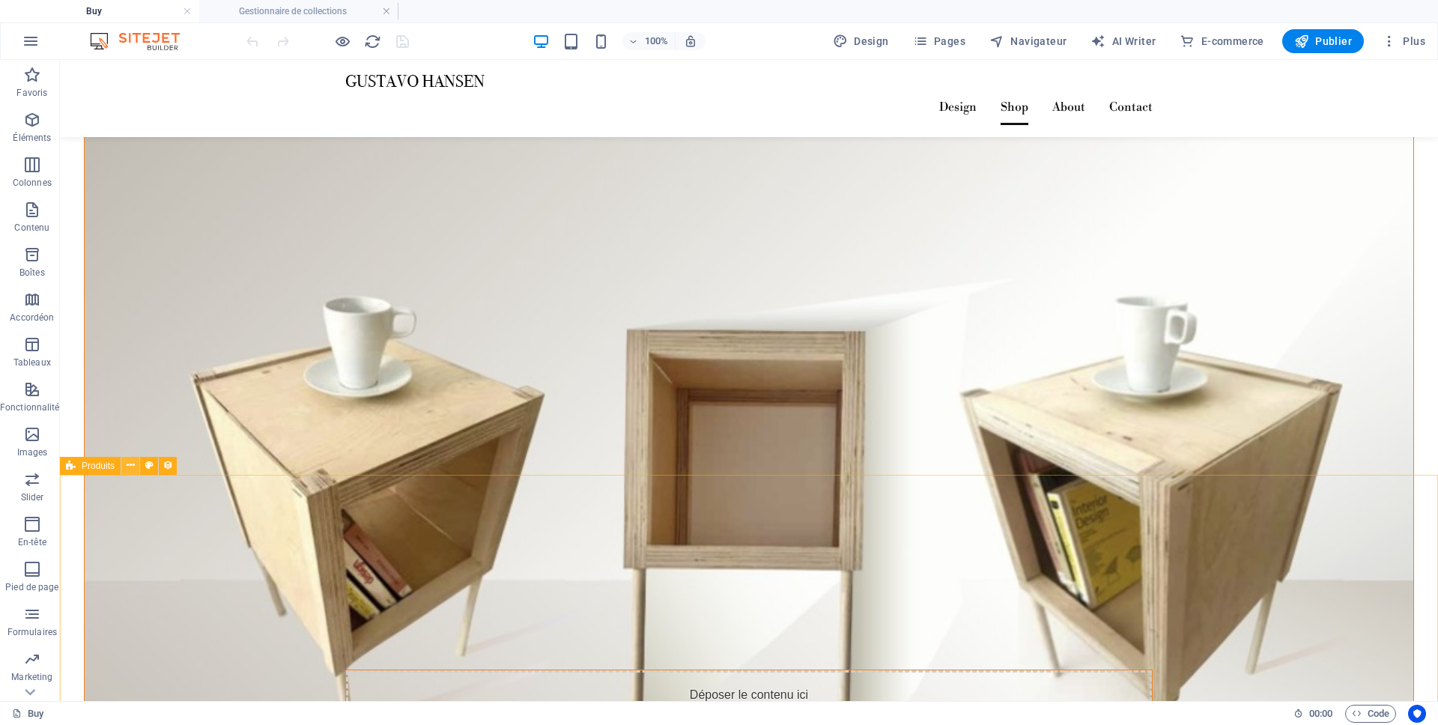
click at [127, 467] on icon at bounding box center [131, 466] width 8 height 16
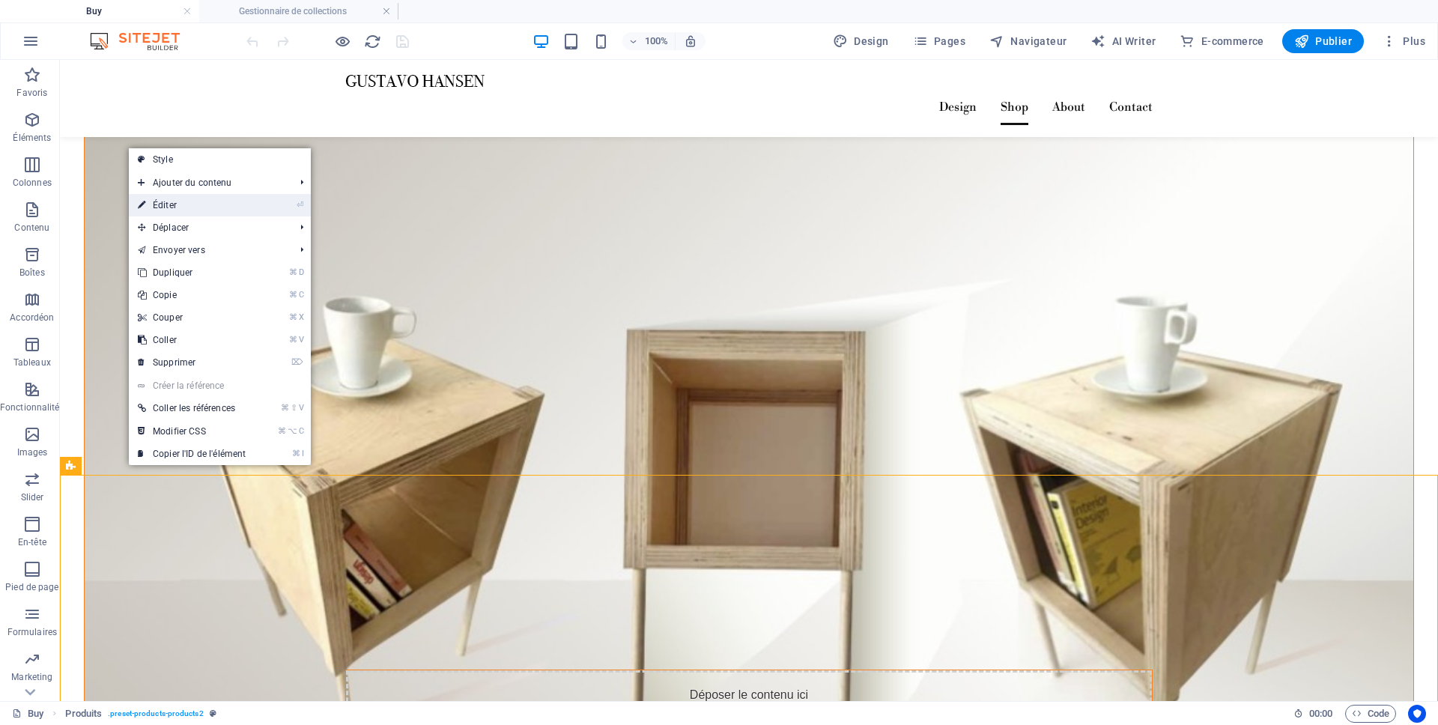
click at [176, 204] on link "⏎ Éditer" at bounding box center [192, 205] width 126 height 22
select select "68b3a083caab7e80ba0fb71c"
select select "createdAt_DESC"
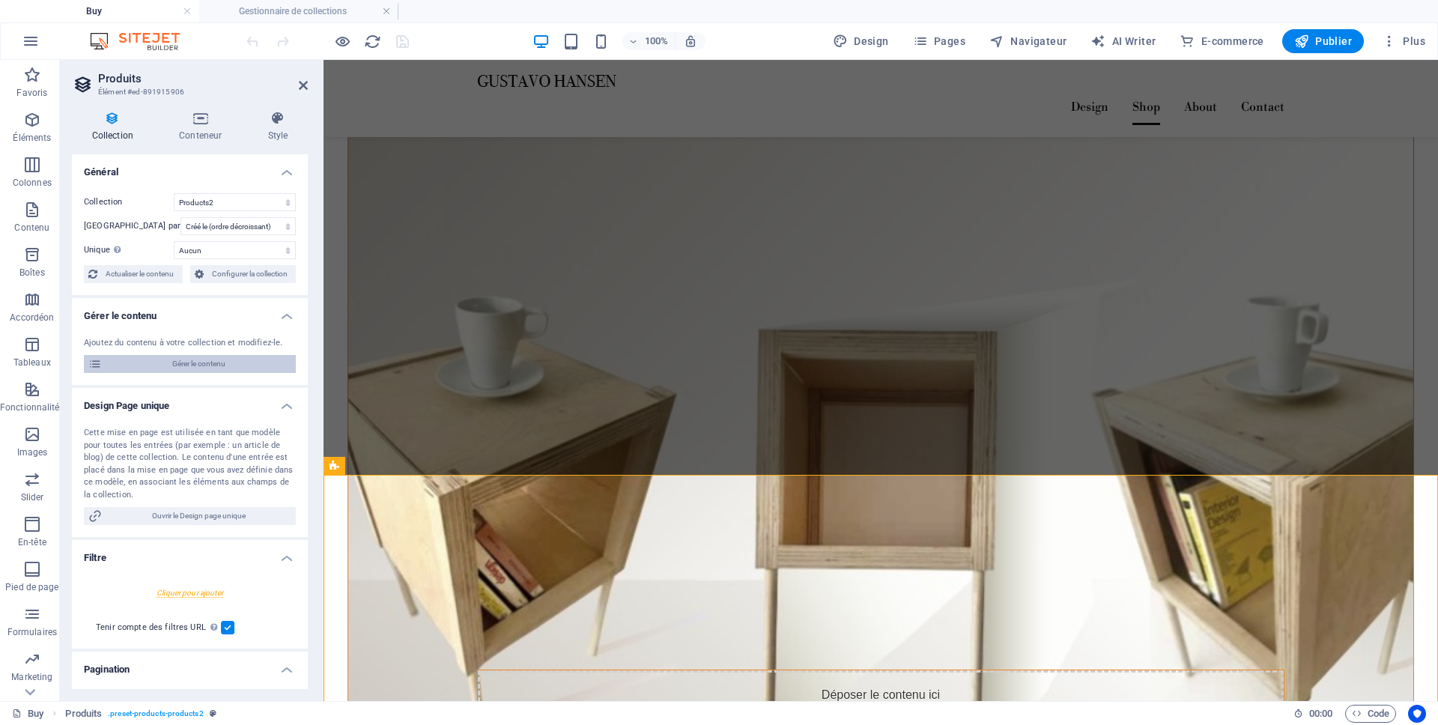
click at [228, 368] on span "Gérer le contenu" at bounding box center [198, 364] width 185 height 18
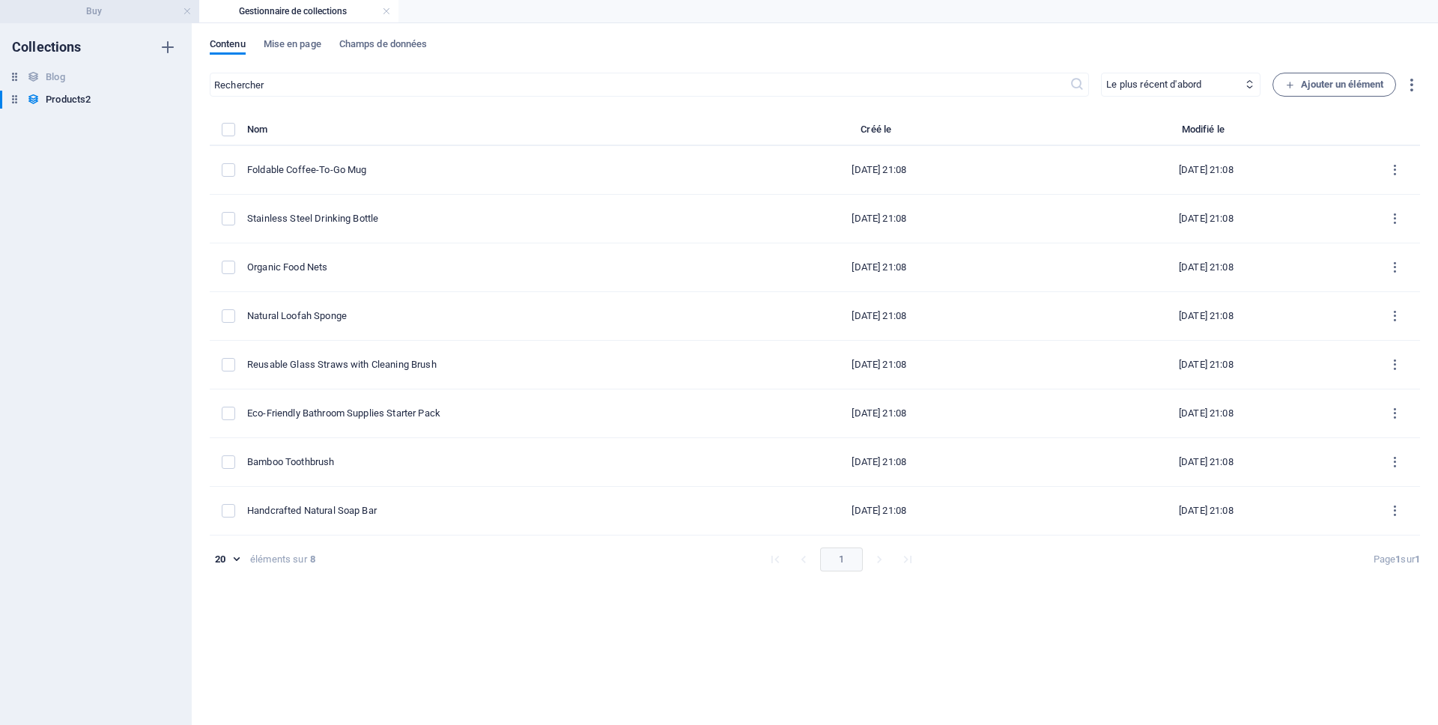
click at [136, 16] on h4 "Buy" at bounding box center [99, 11] width 199 height 16
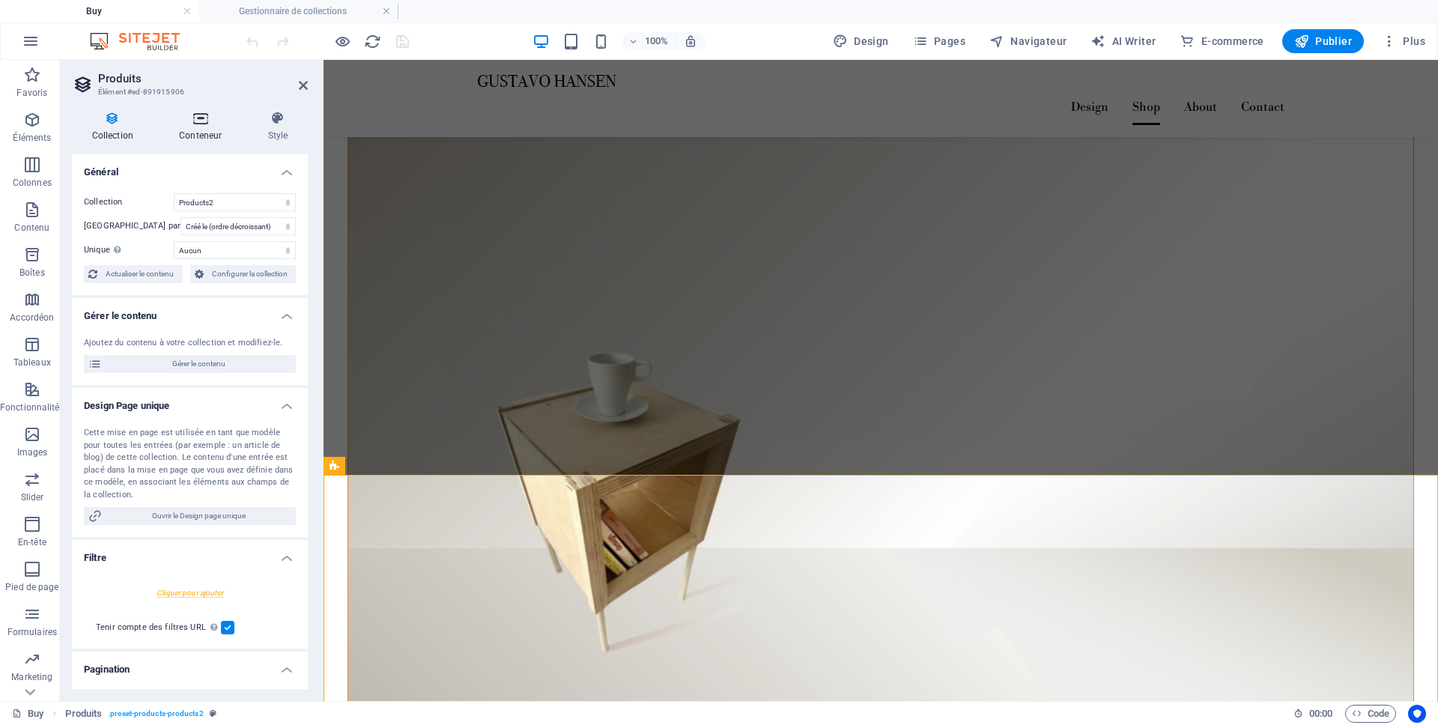
scroll to position [1913, 0]
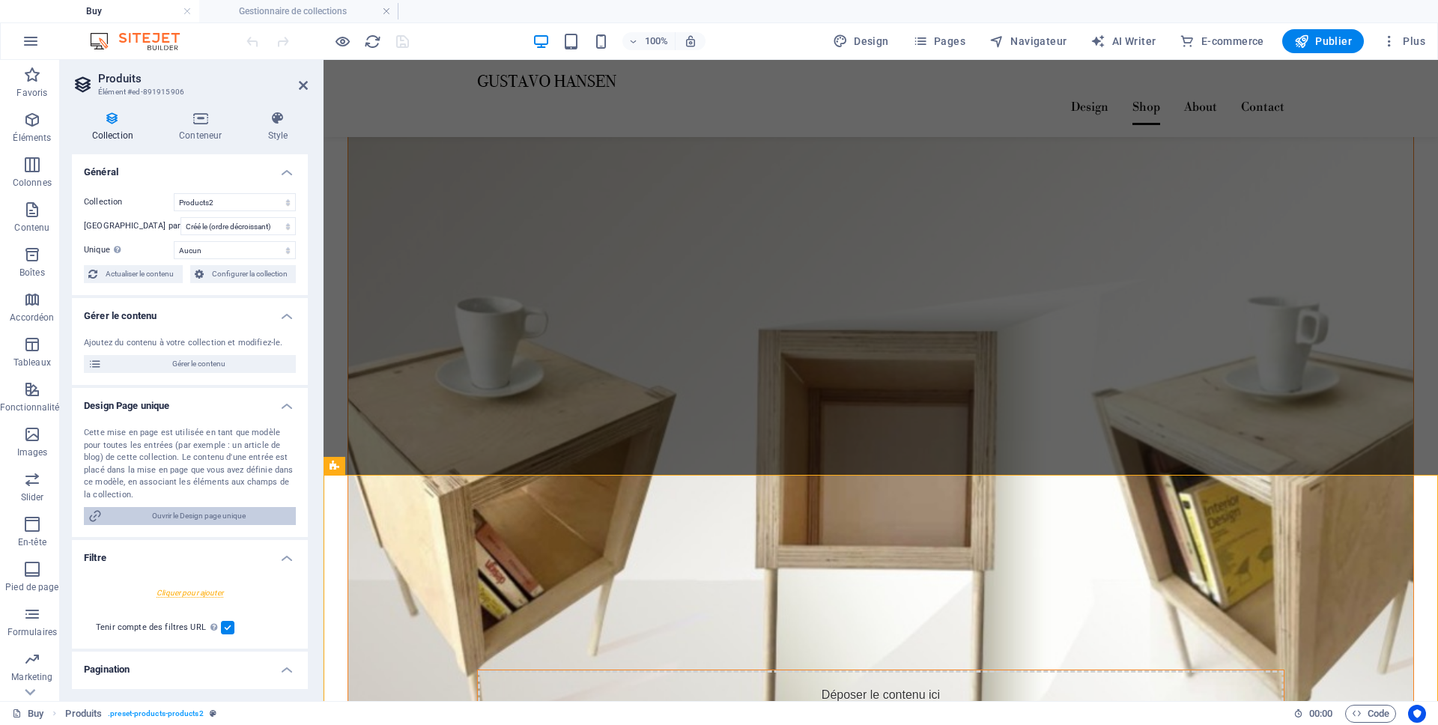
click at [183, 517] on span "Ouvrir le Design page unique" at bounding box center [198, 516] width 185 height 18
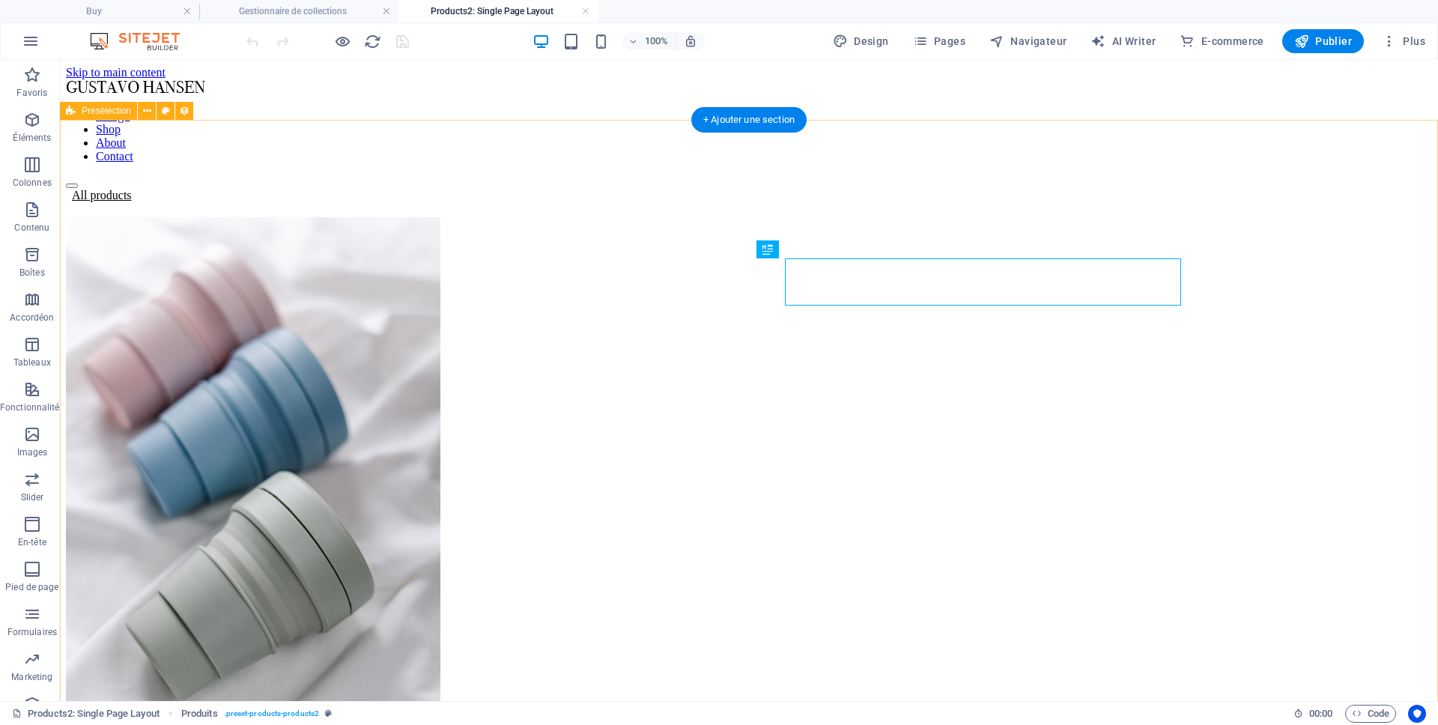
scroll to position [0, 0]
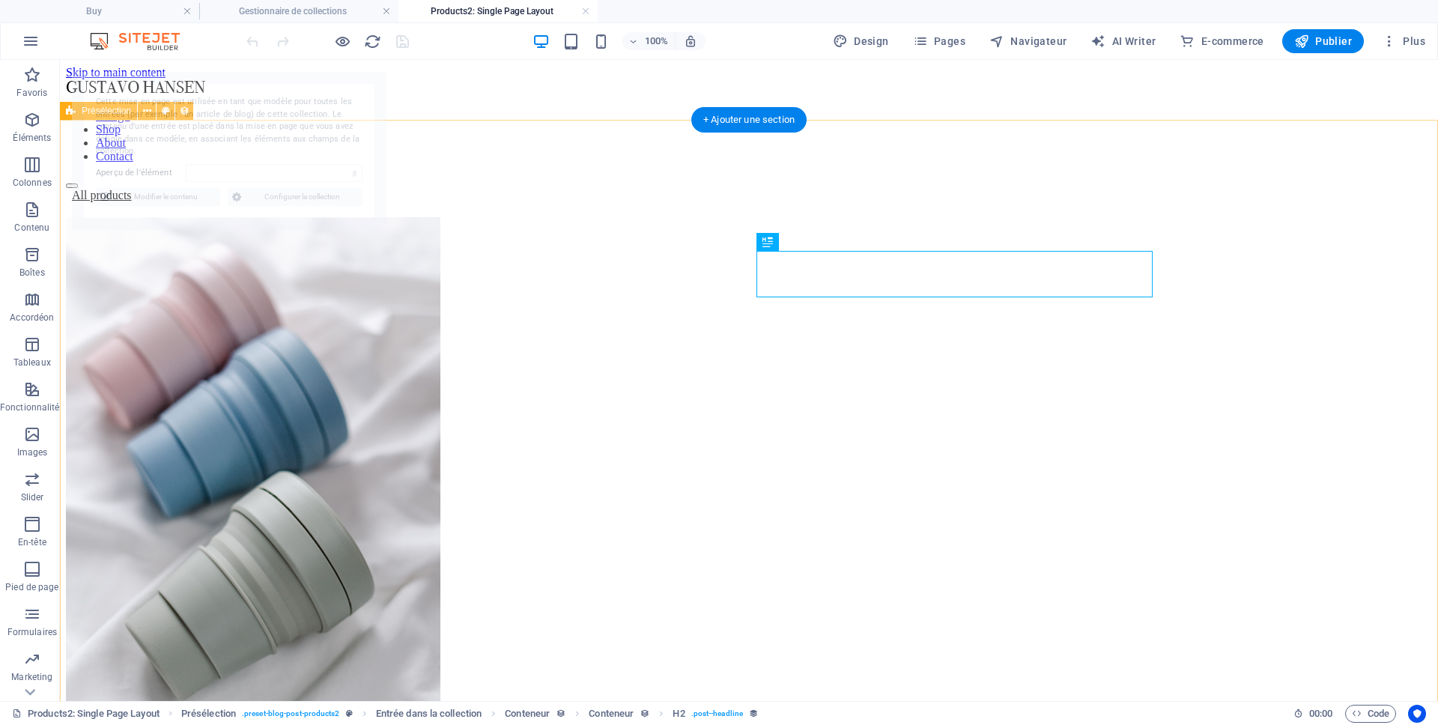
select select "68b3a085734d674ca705530a"
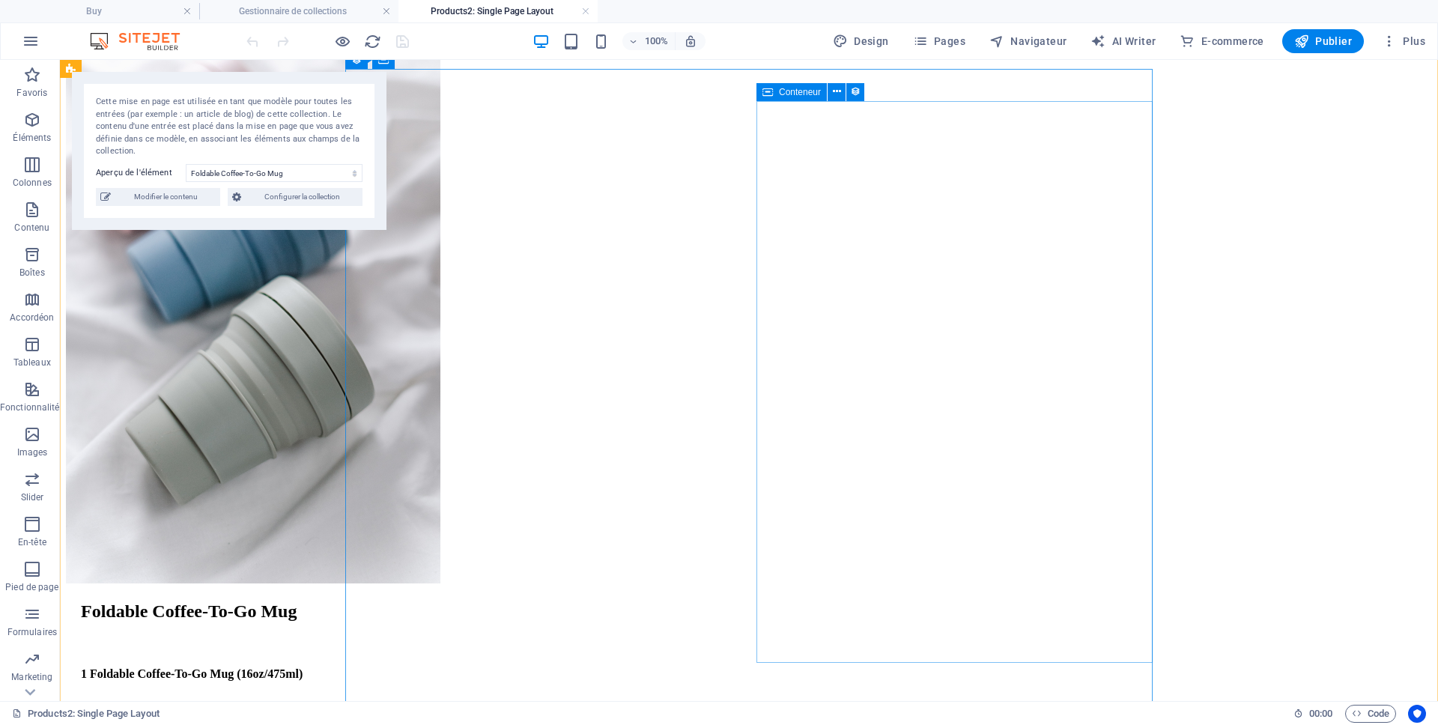
scroll to position [216, 0]
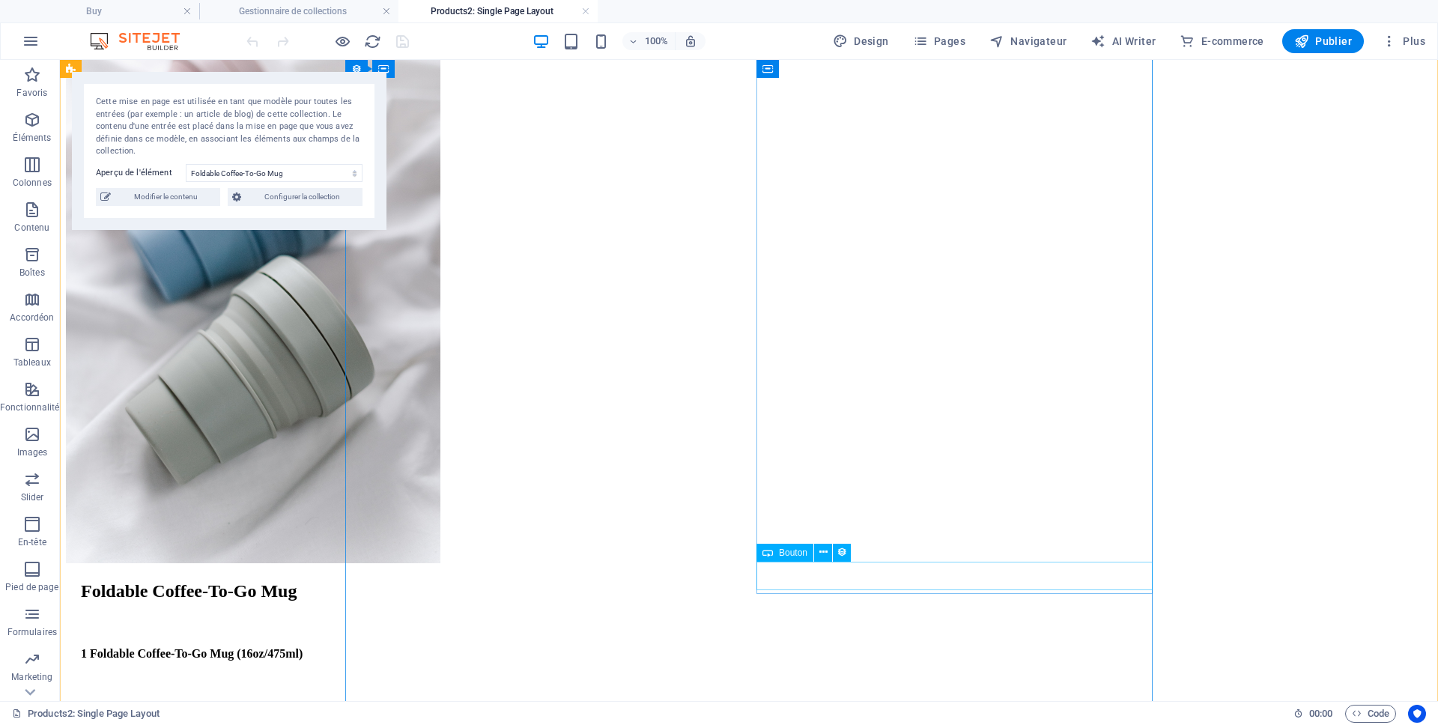
click at [824, 556] on icon at bounding box center [823, 552] width 8 height 16
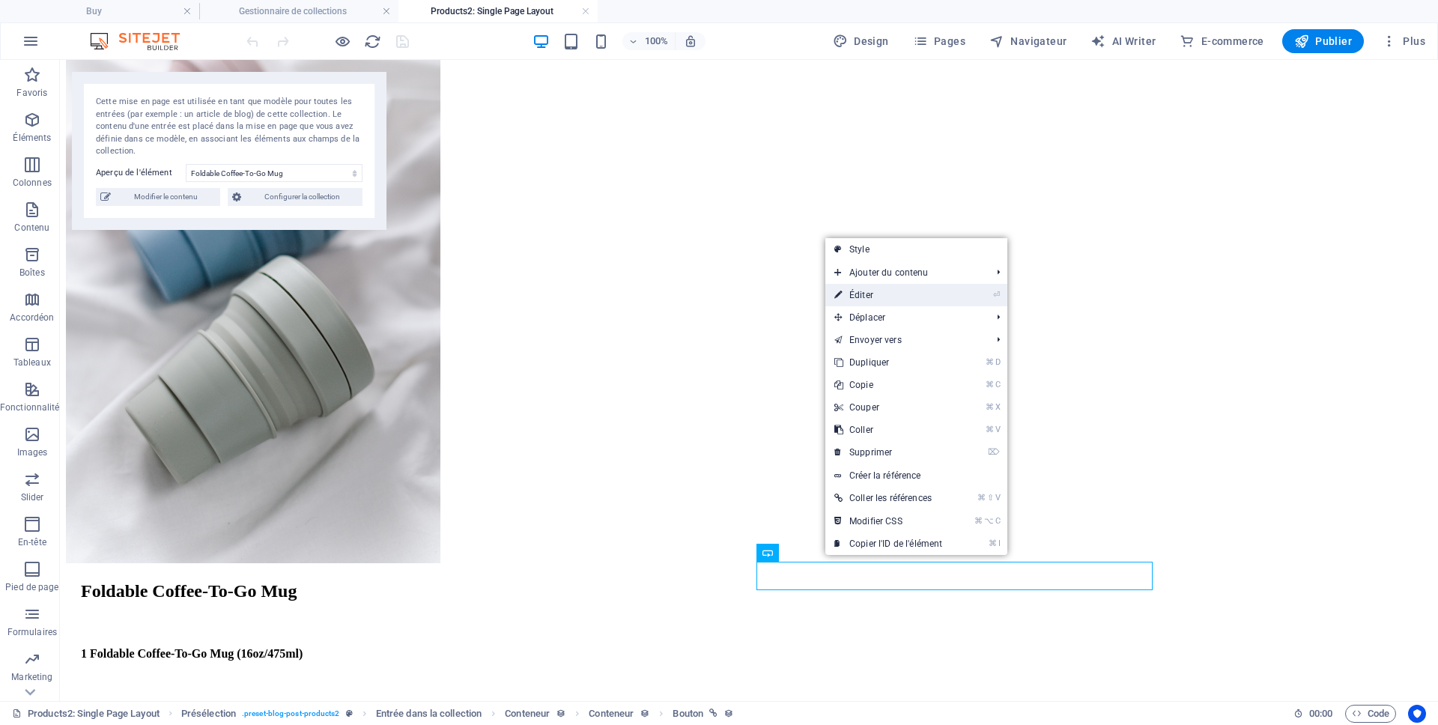
click at [879, 300] on link "⏎ Éditer" at bounding box center [888, 295] width 126 height 22
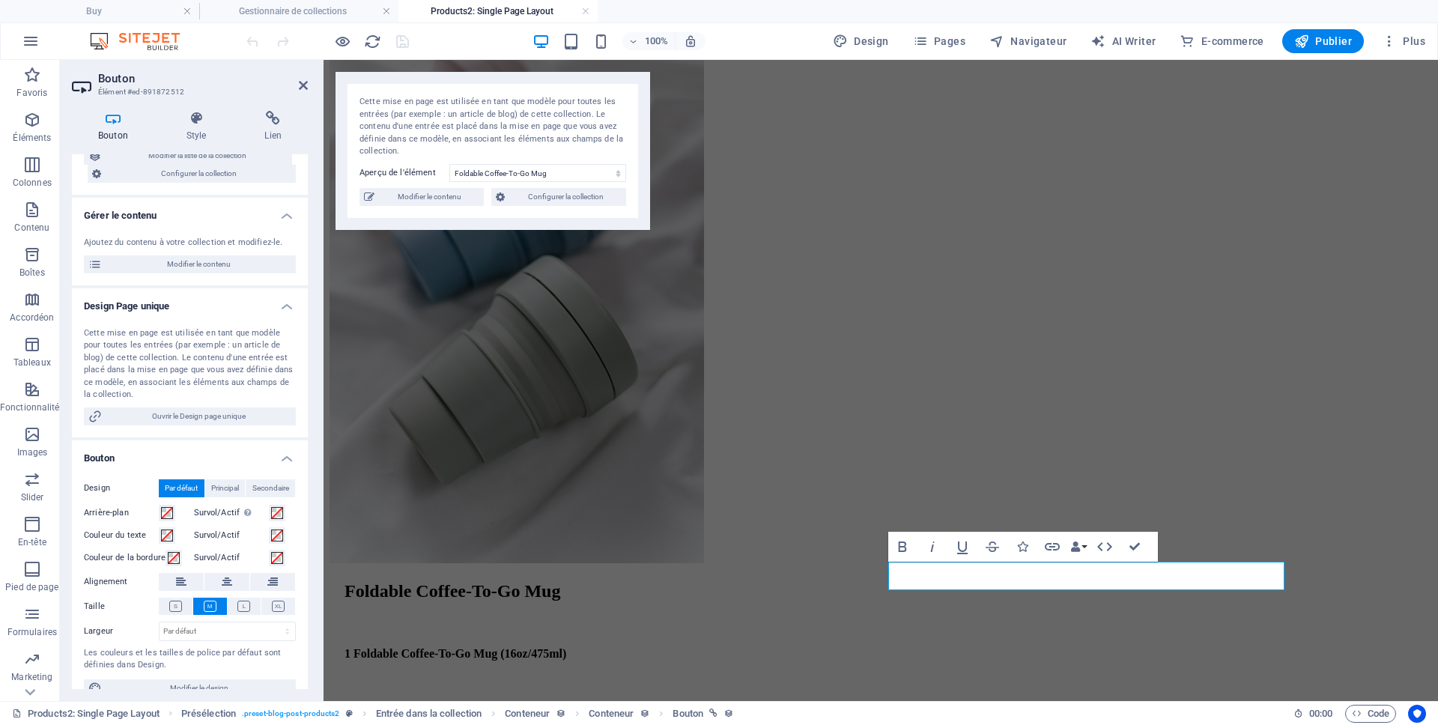
scroll to position [109, 0]
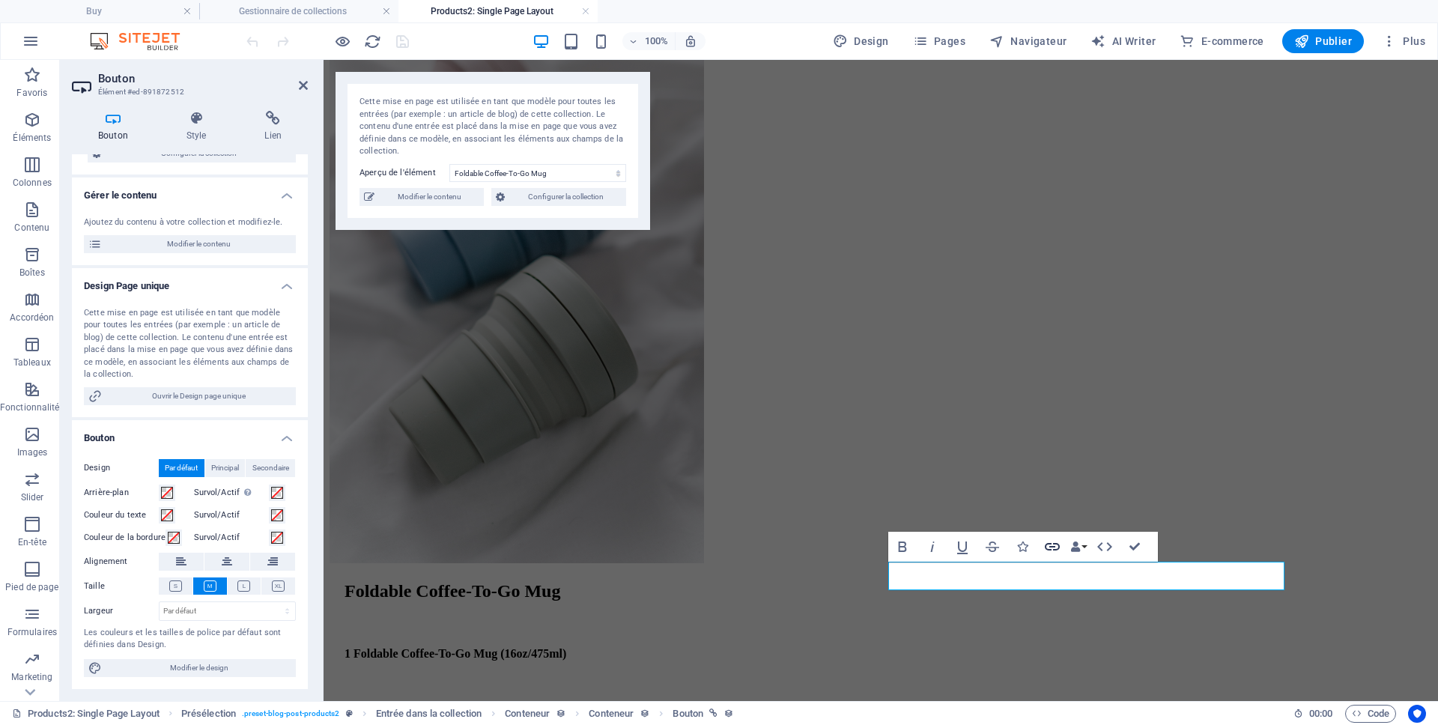
click at [1052, 548] on icon "button" at bounding box center [1052, 547] width 18 height 18
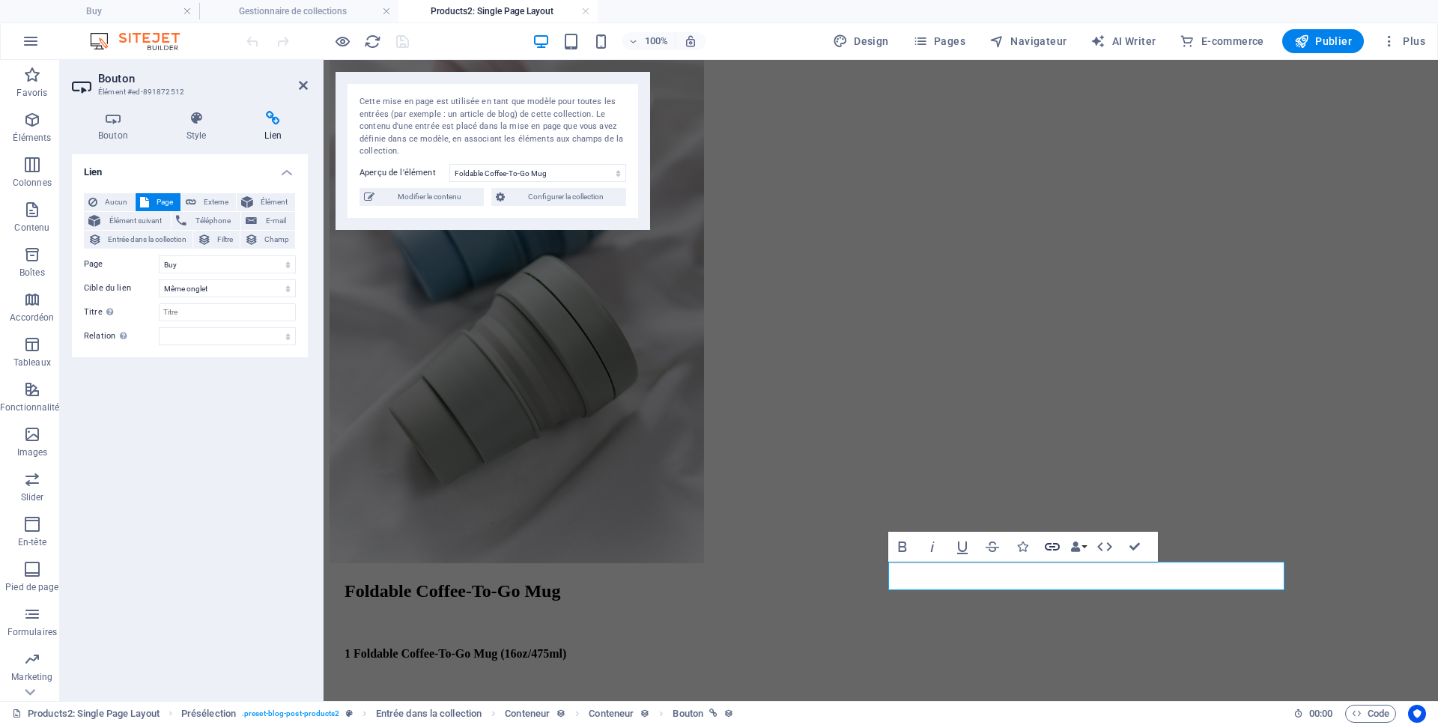
click at [1052, 548] on icon "button" at bounding box center [1052, 547] width 18 height 18
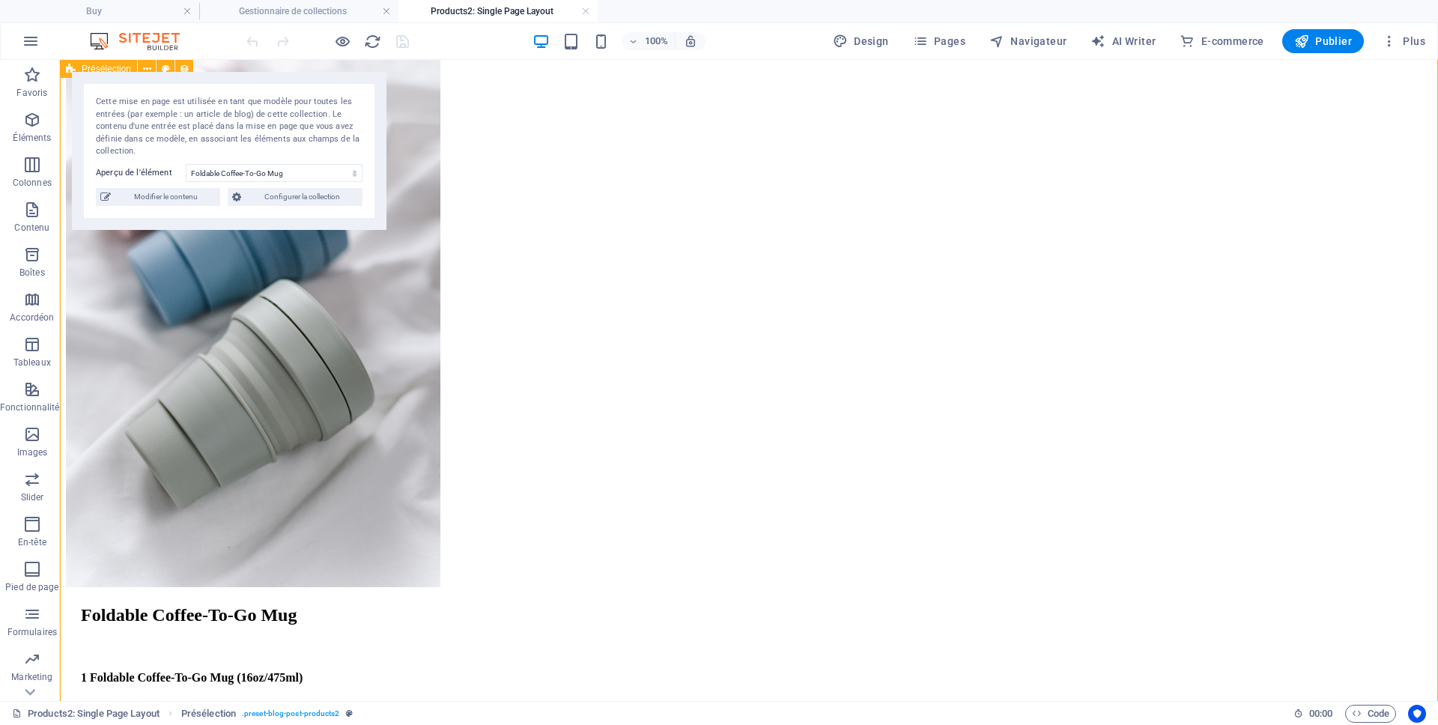
scroll to position [0, 0]
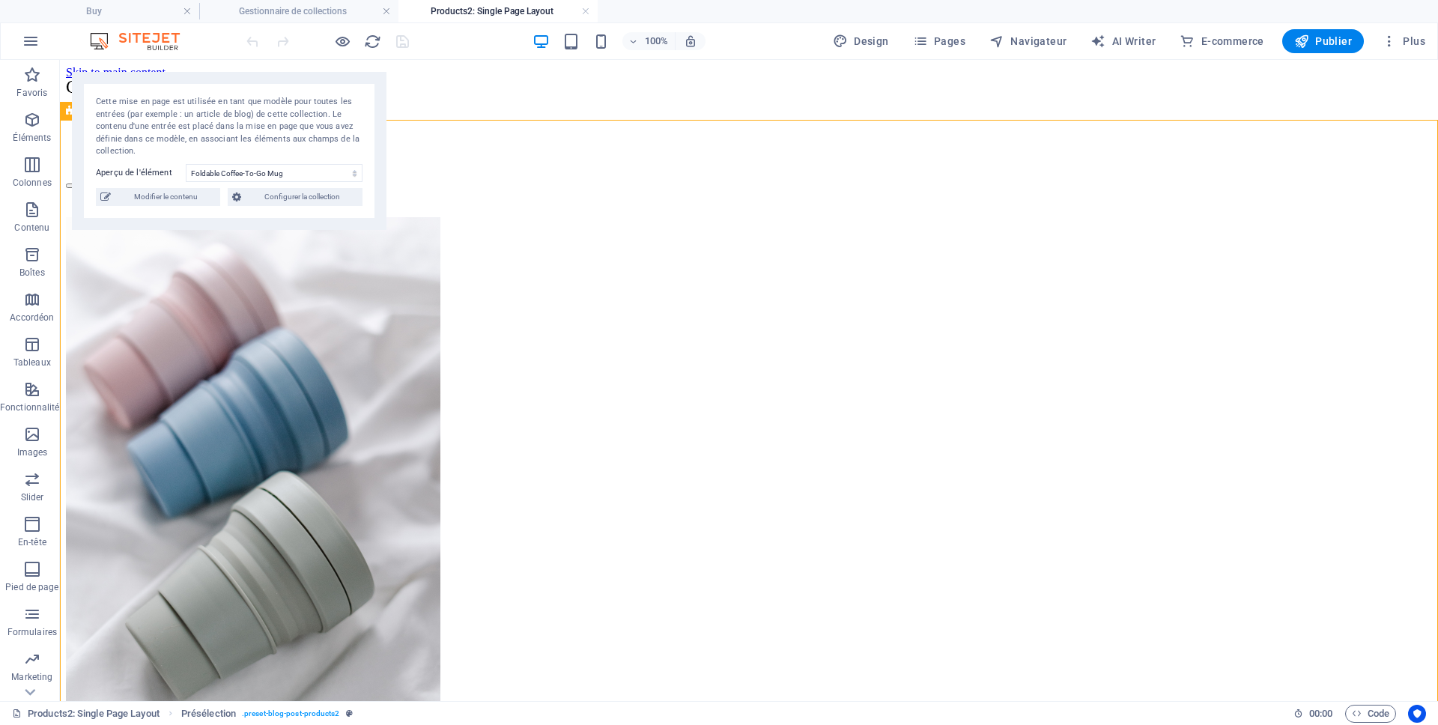
click at [461, 13] on h4 "Products2: Single Page Layout" at bounding box center [497, 11] width 199 height 16
click at [267, 11] on h4 "Gestionnaire de collections" at bounding box center [298, 11] width 199 height 16
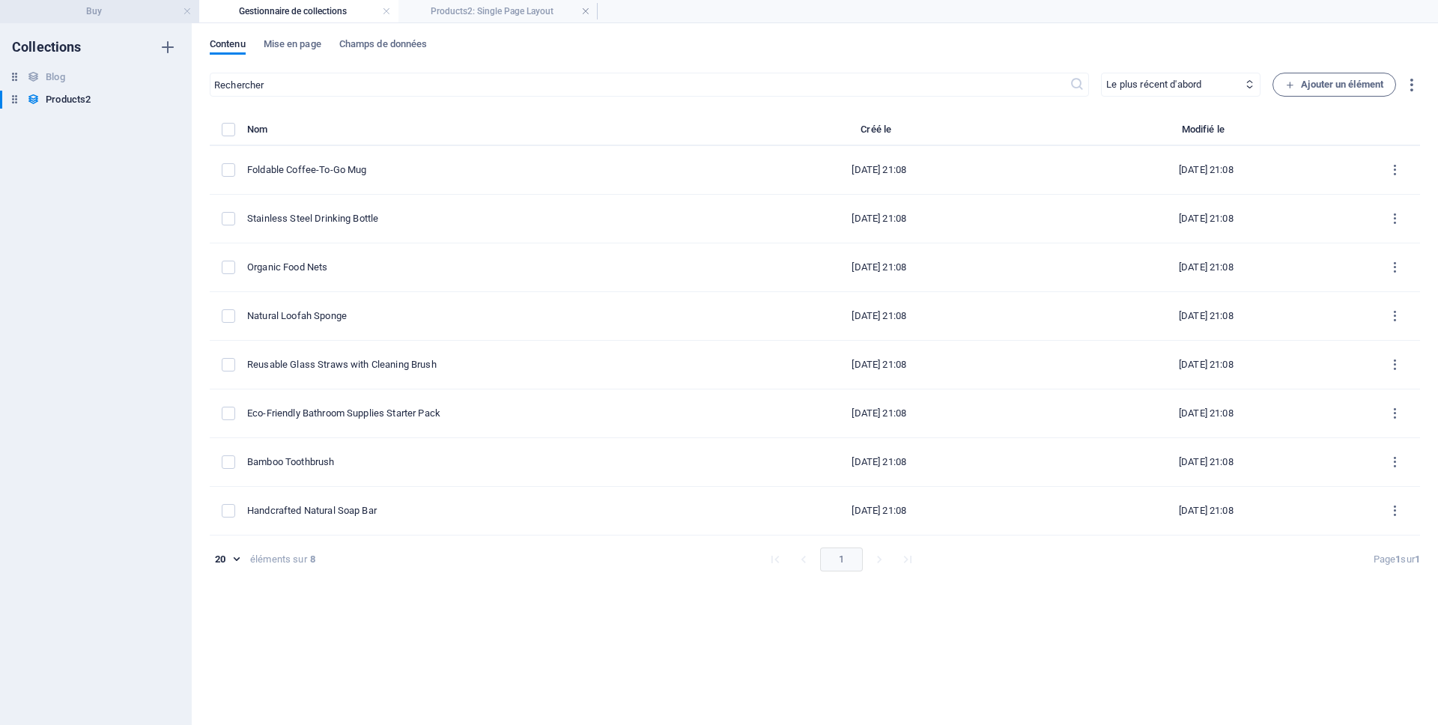
click at [122, 10] on h4 "Buy" at bounding box center [99, 11] width 199 height 16
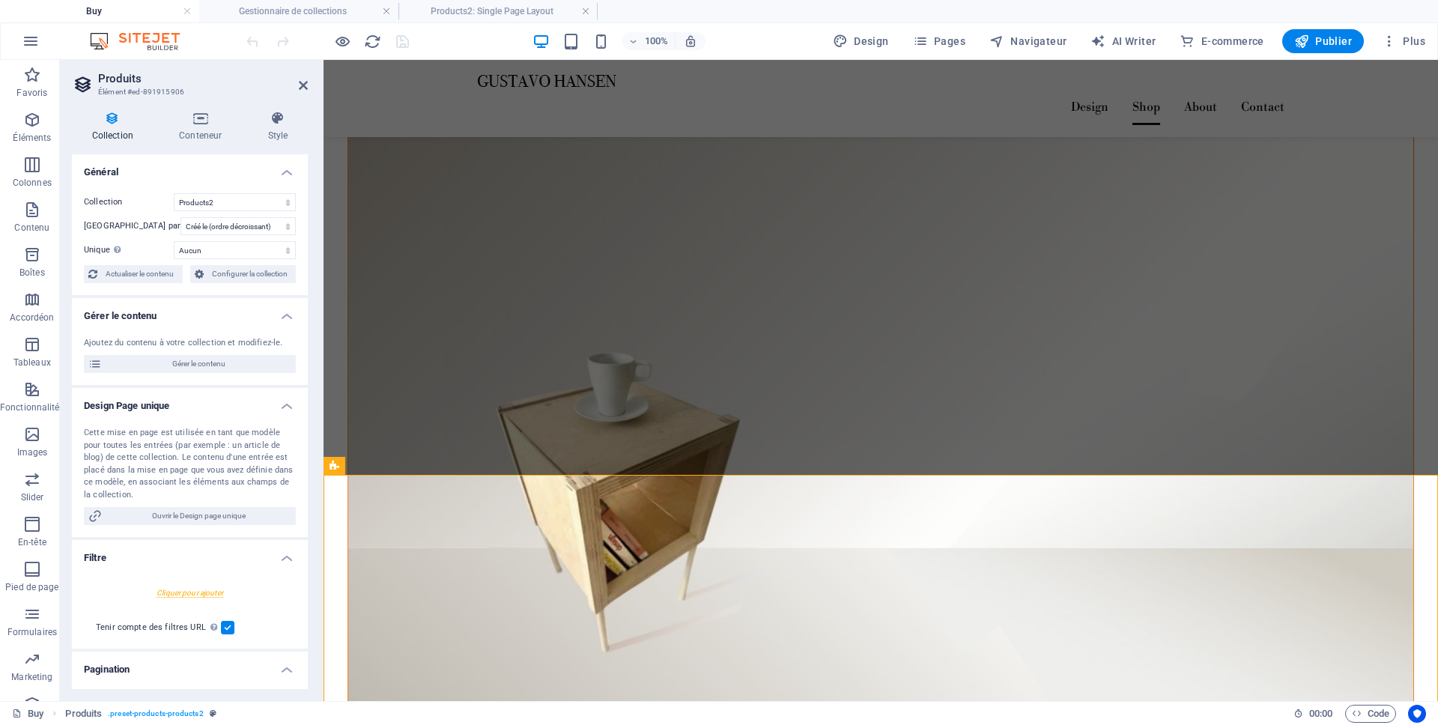
scroll to position [1913, 0]
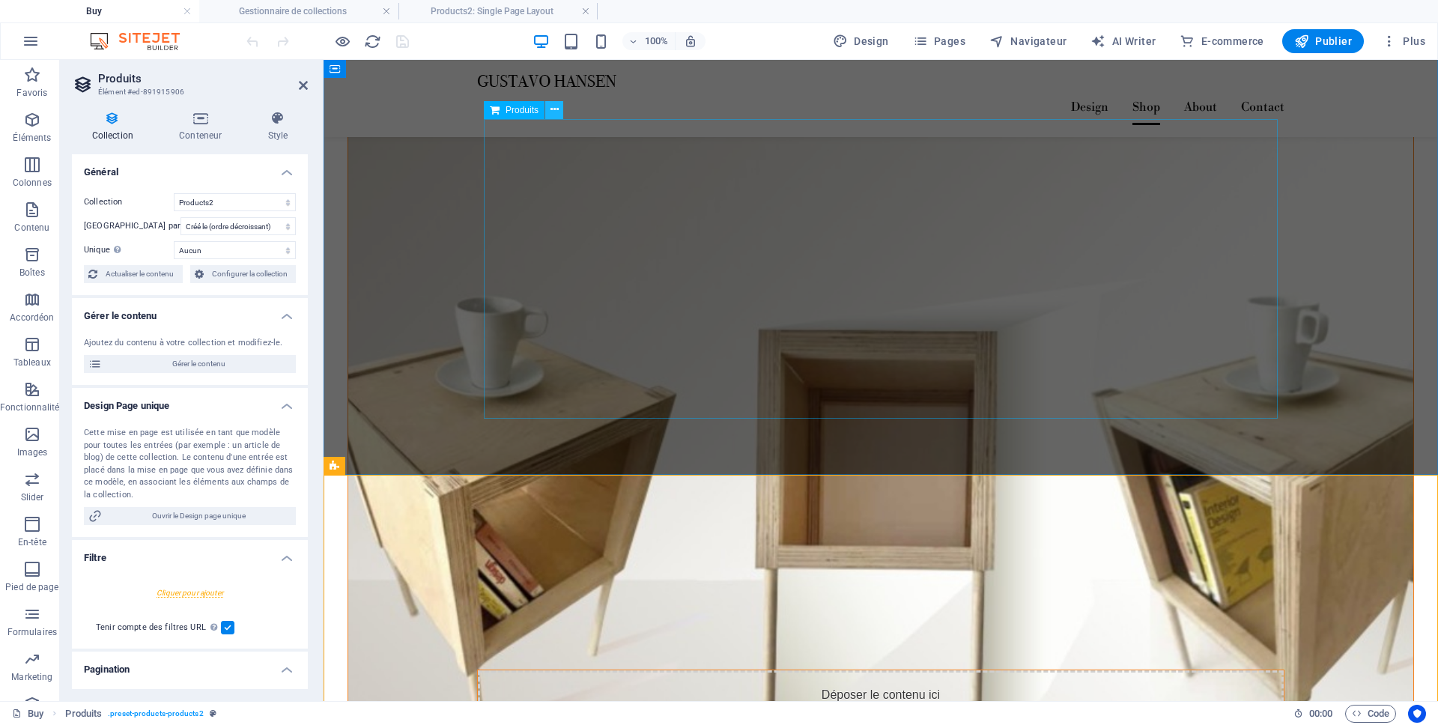
click at [556, 113] on icon at bounding box center [554, 110] width 8 height 16
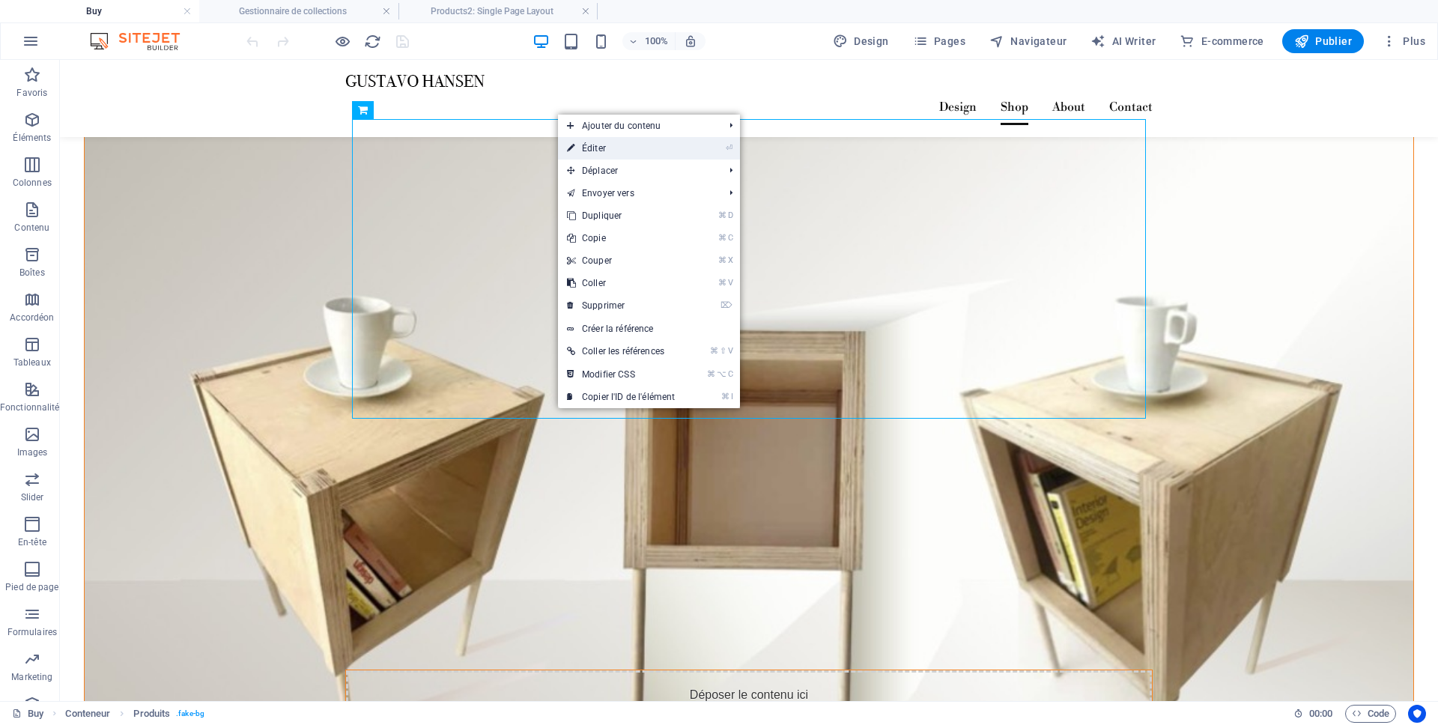
drag, startPoint x: 583, startPoint y: 147, endPoint x: 260, endPoint y: 87, distance: 329.0
click at [583, 147] on link "⏎ Éditer" at bounding box center [621, 148] width 126 height 22
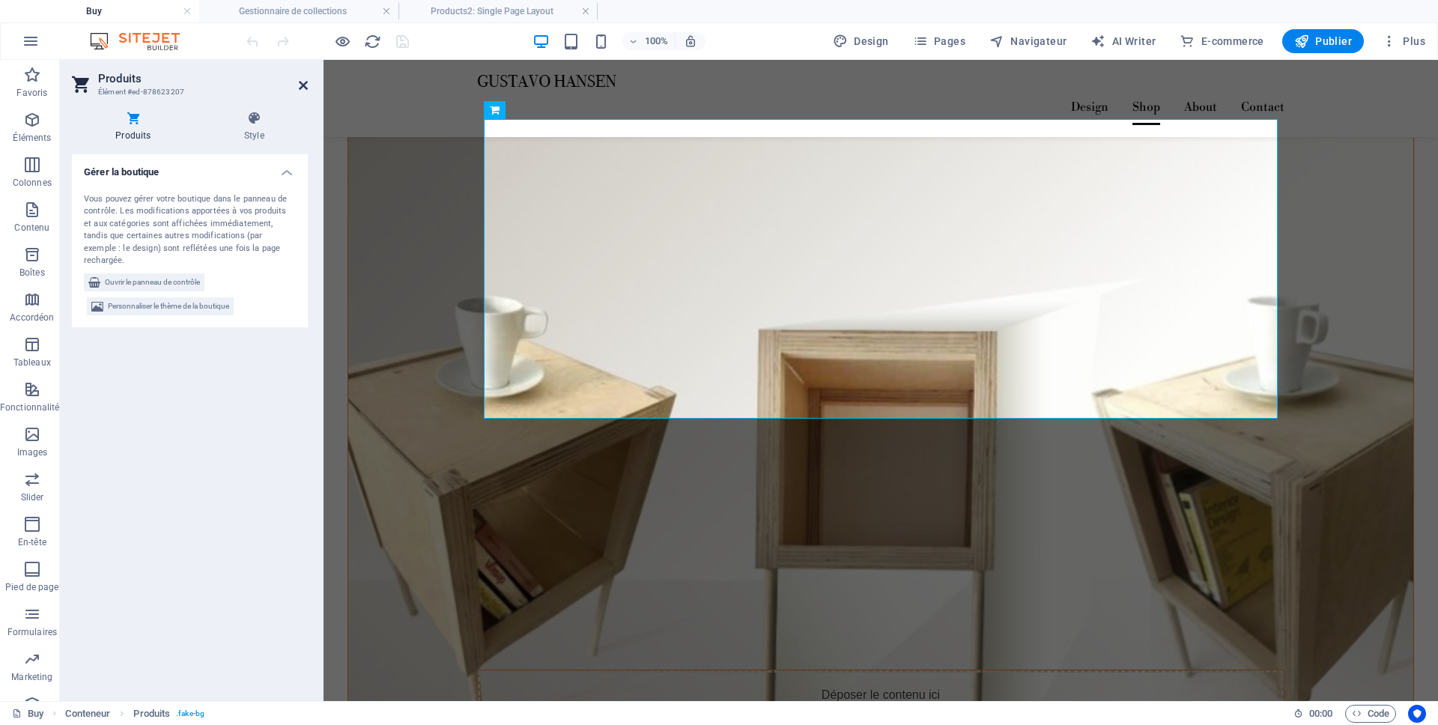
click at [303, 85] on icon at bounding box center [303, 85] width 9 height 12
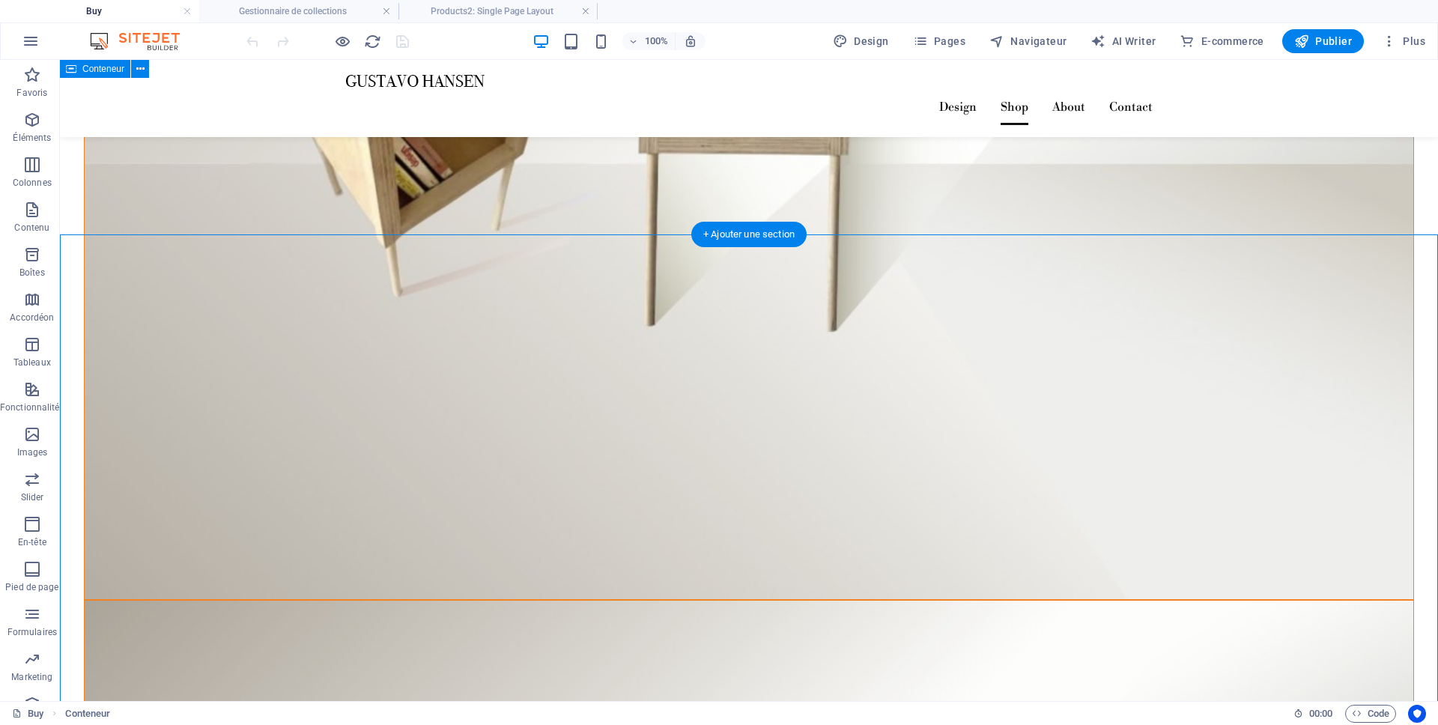
scroll to position [1259, 0]
